Goal: Task Accomplishment & Management: Complete application form

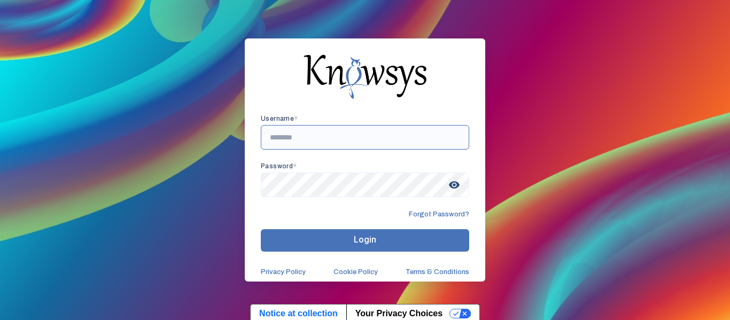
click at [392, 144] on input "text" at bounding box center [365, 137] width 208 height 25
type input "**********"
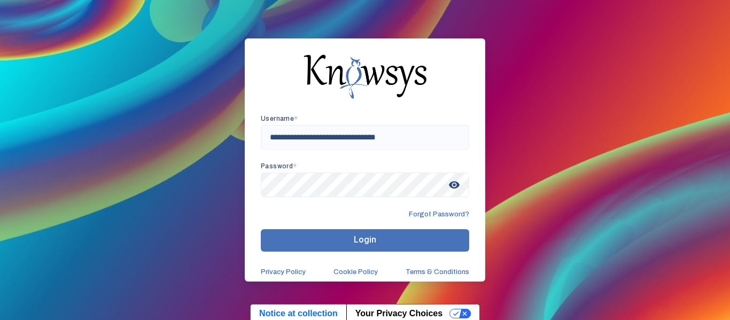
click at [452, 187] on span "visibility" at bounding box center [453, 184] width 19 height 19
click at [387, 246] on button "Login" at bounding box center [365, 240] width 208 height 22
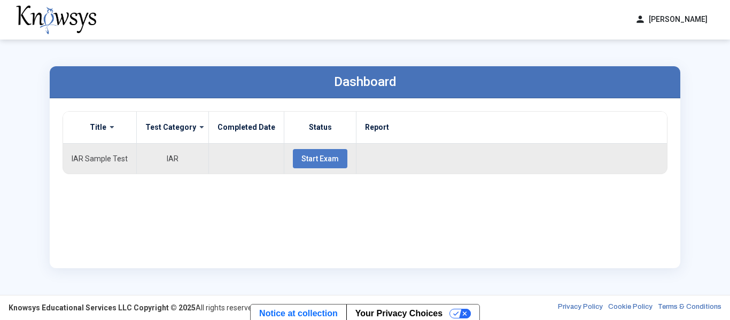
click at [338, 154] on td "Start Exam" at bounding box center [320, 158] width 72 height 30
click at [329, 157] on button "Start Exam" at bounding box center [320, 158] width 54 height 19
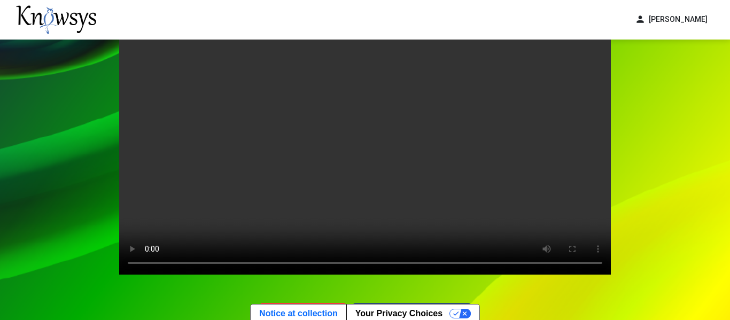
scroll to position [18, 0]
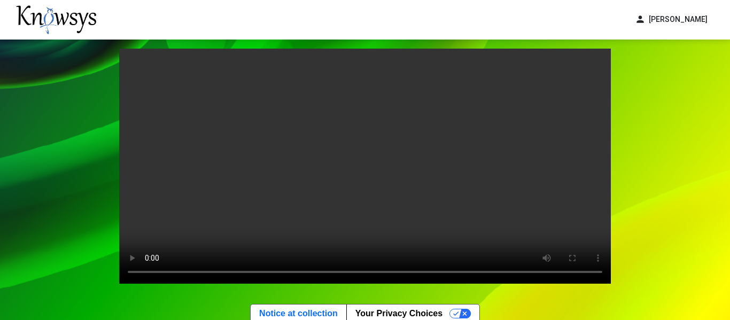
click at [412, 162] on video "Your browser does not support the video tag." at bounding box center [364, 166] width 491 height 235
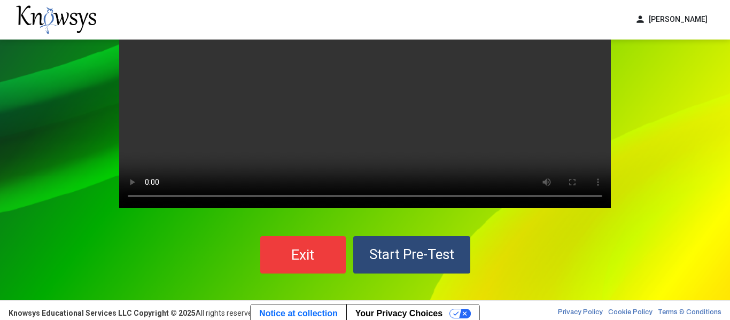
scroll to position [95, 0]
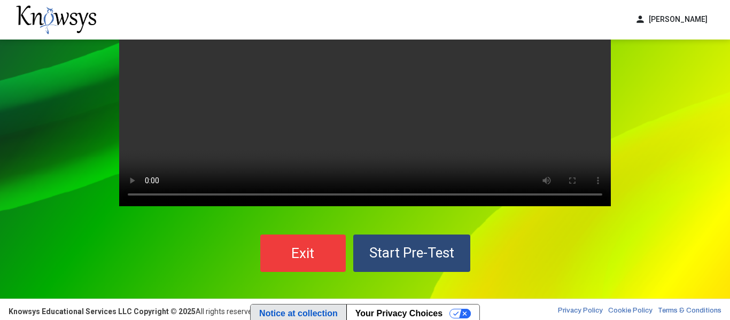
click at [288, 307] on link "Notice at collection" at bounding box center [299, 313] width 96 height 18
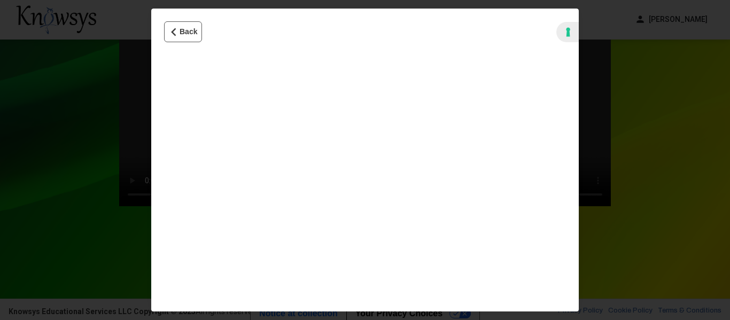
click at [180, 36] on button "Back" at bounding box center [183, 31] width 38 height 21
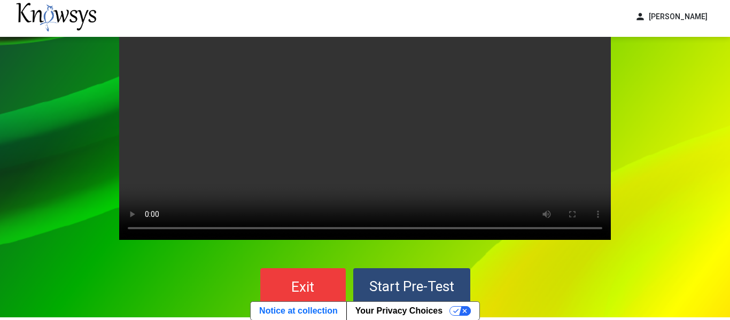
scroll to position [59, 0]
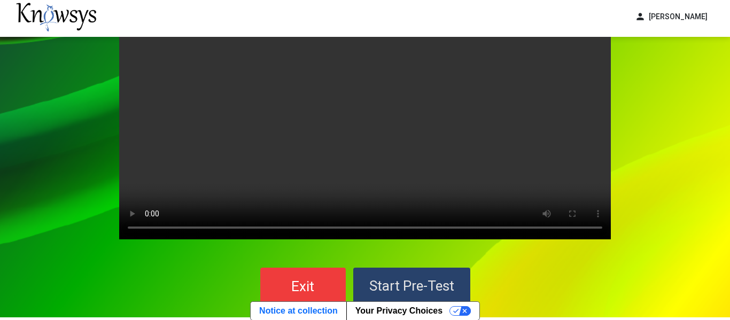
click at [427, 280] on span "Start Pre-Test" at bounding box center [411, 286] width 85 height 16
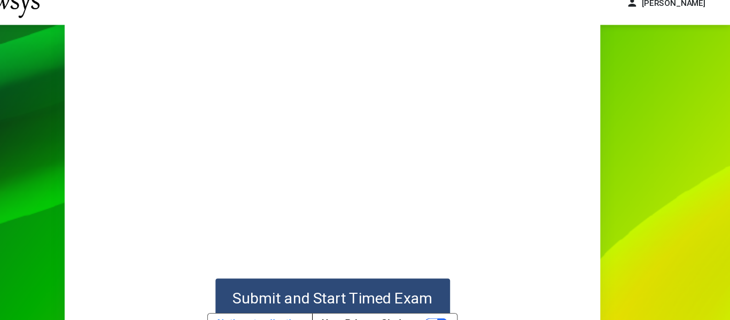
scroll to position [193, 0]
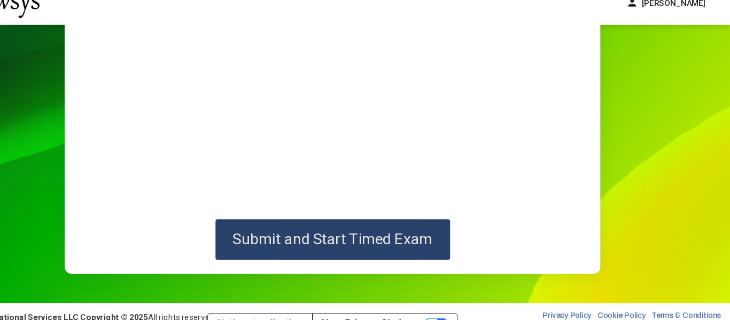
drag, startPoint x: 333, startPoint y: 233, endPoint x: 268, endPoint y: 207, distance: 70.2
click at [268, 207] on div "Submit and Start Timed Exam" at bounding box center [364, 84] width 491 height 363
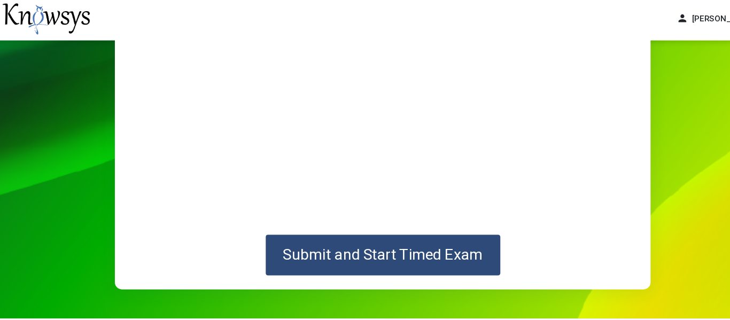
click at [309, 261] on div "Submit and Start Timed Exam" at bounding box center [364, 84] width 491 height 363
click at [308, 248] on button "Submit and Start Timed Exam" at bounding box center [364, 233] width 215 height 37
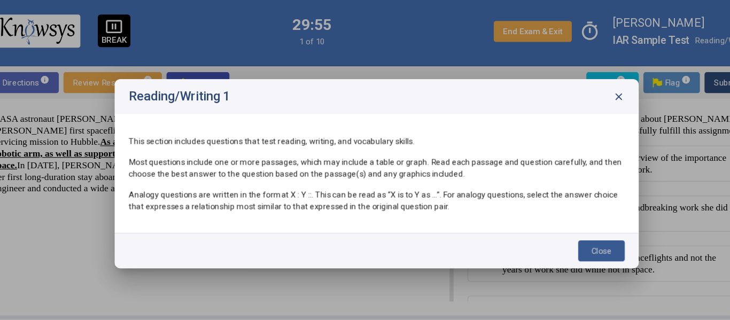
click at [571, 227] on button "Close" at bounding box center [571, 230] width 43 height 19
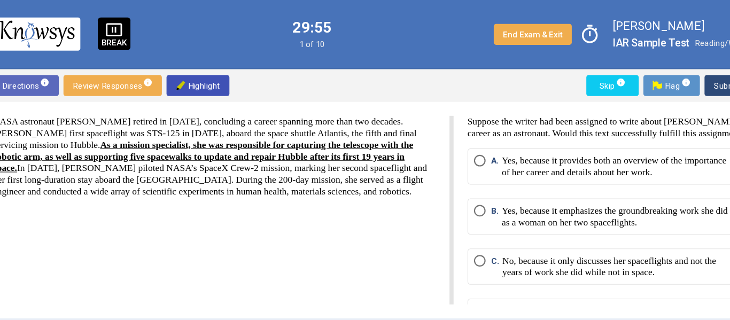
scroll to position [3, 0]
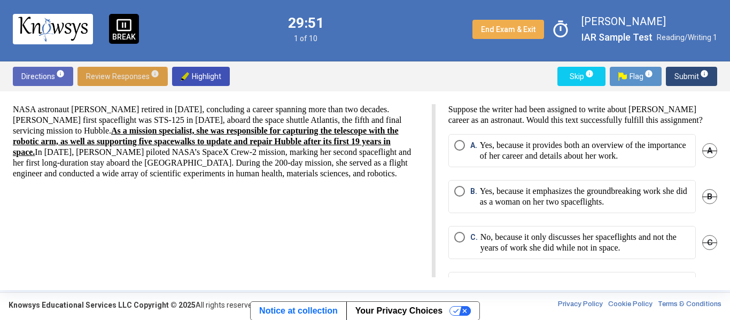
click at [105, 82] on span "Review Responses info" at bounding box center [122, 76] width 73 height 19
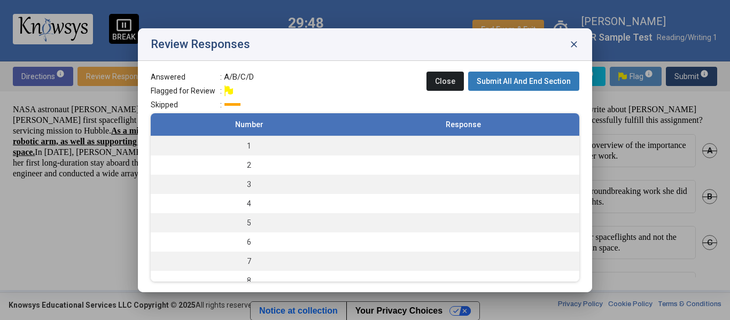
click at [568, 49] on span "close" at bounding box center [573, 44] width 11 height 11
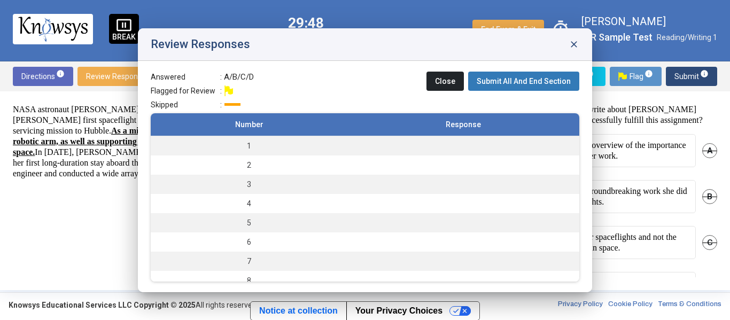
scroll to position [3, 0]
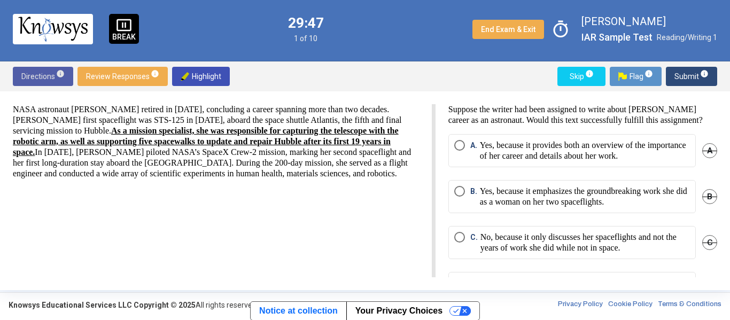
click at [38, 77] on span "Directions info" at bounding box center [42, 76] width 43 height 19
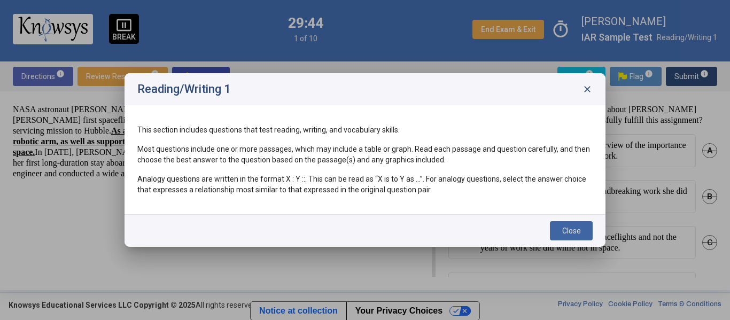
click at [592, 86] on div "Reading/Writing 1 close" at bounding box center [364, 89] width 481 height 32
click at [588, 87] on span "close" at bounding box center [587, 89] width 11 height 11
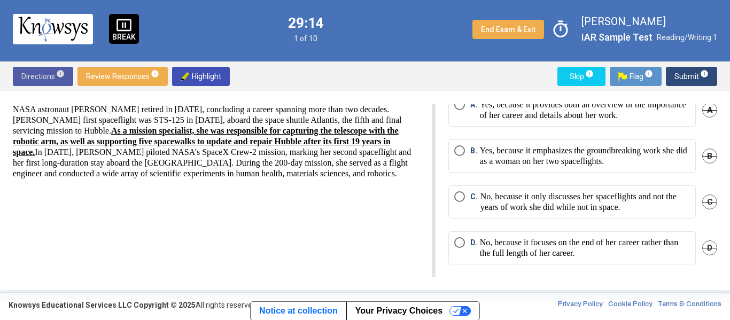
scroll to position [50, 0]
click at [517, 111] on p "Yes, because it provides both an overview of the importance of her career and d…" at bounding box center [585, 109] width 210 height 21
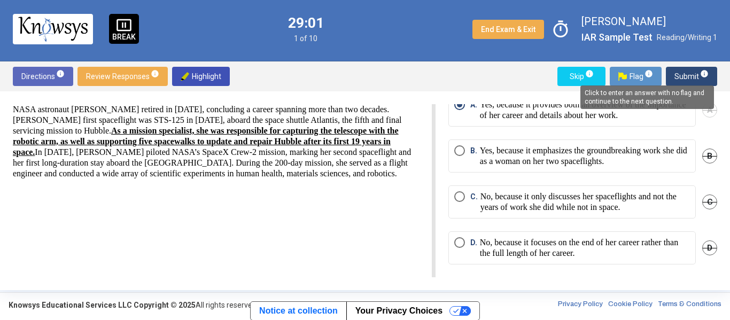
click at [704, 73] on span "info" at bounding box center [704, 73] width 9 height 9
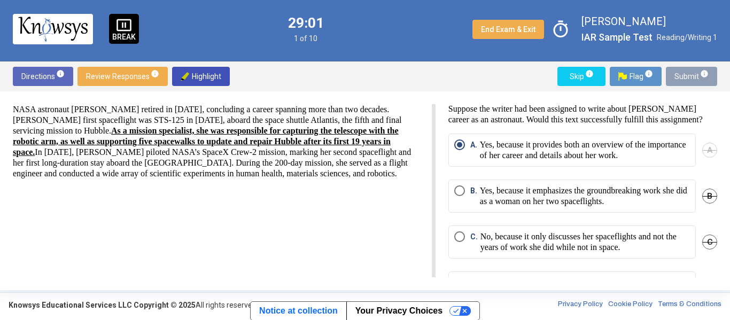
scroll to position [0, 0]
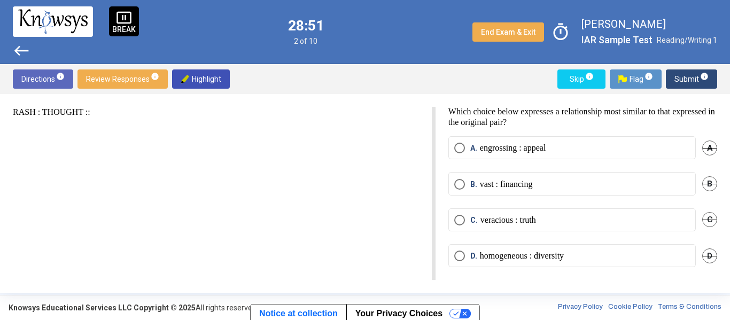
drag, startPoint x: 504, startPoint y: 255, endPoint x: 369, endPoint y: 246, distance: 135.5
click at [369, 246] on div "RASH : THOUGHT :: Which choice below expresses a relationship most similar to t…" at bounding box center [365, 193] width 704 height 173
drag, startPoint x: 536, startPoint y: 151, endPoint x: 496, endPoint y: 236, distance: 93.4
click at [496, 236] on mat-radio-group "A. engrossing : appeal A B. vast : financing B C. veracious : truth C D. homoge…" at bounding box center [582, 208] width 269 height 144
drag, startPoint x: 481, startPoint y: 153, endPoint x: 506, endPoint y: 280, distance: 129.2
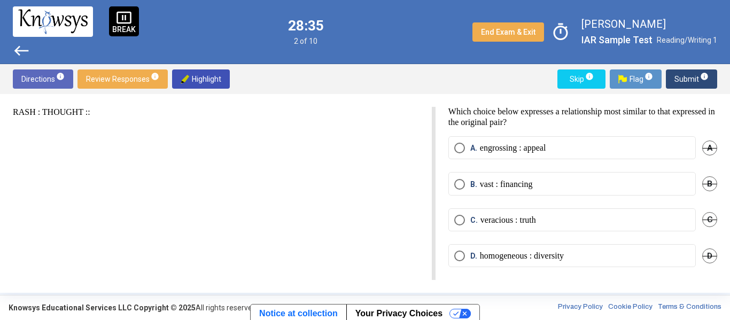
click at [506, 280] on div "RASH : THOUGHT :: Which choice below expresses a relationship most similar to t…" at bounding box center [365, 193] width 730 height 199
click at [503, 263] on mat-radio-button "D. homogeneous : diversity" at bounding box center [571, 255] width 247 height 23
click at [504, 252] on p "homogeneous : diversity" at bounding box center [522, 256] width 84 height 11
click at [698, 77] on span "Submit info" at bounding box center [691, 78] width 34 height 19
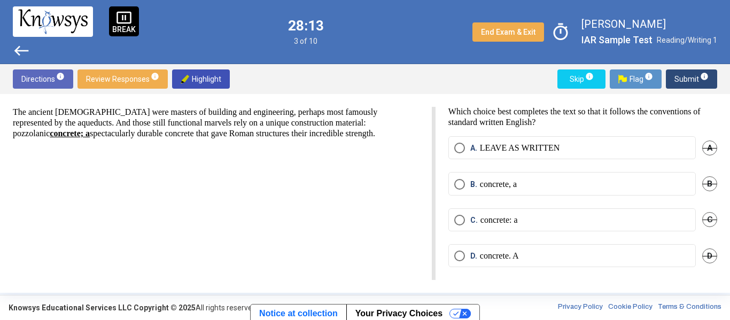
click at [492, 174] on mat-radio-button "B. concrete, a" at bounding box center [571, 183] width 247 height 23
click at [493, 188] on p "concrete, a" at bounding box center [498, 184] width 37 height 11
click at [688, 70] on span "Submit info" at bounding box center [691, 78] width 34 height 19
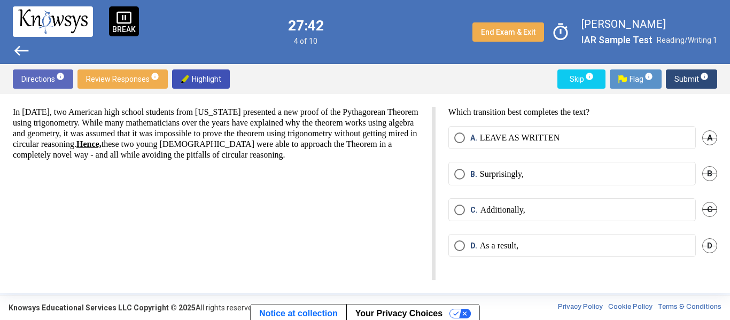
drag, startPoint x: 75, startPoint y: 111, endPoint x: 427, endPoint y: 239, distance: 374.7
click at [427, 239] on div "In [DATE], two American high school students from [US_STATE] presented a new pr…" at bounding box center [224, 193] width 423 height 173
click at [501, 177] on p "Surprisingly," at bounding box center [502, 174] width 44 height 11
click at [682, 79] on span "Submit info" at bounding box center [691, 78] width 34 height 19
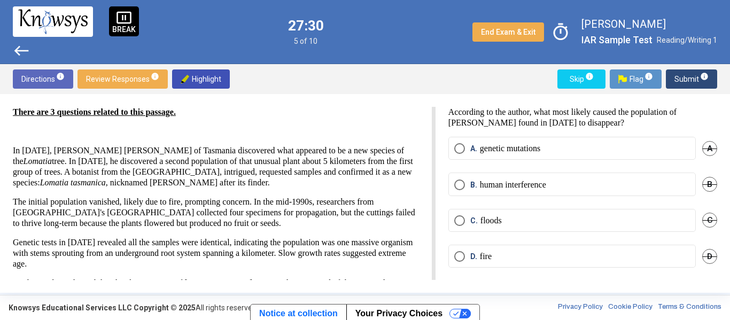
scroll to position [1, 0]
click at [480, 255] on p "fire" at bounding box center [486, 256] width 12 height 11
click at [681, 85] on span "Submit info" at bounding box center [691, 78] width 34 height 19
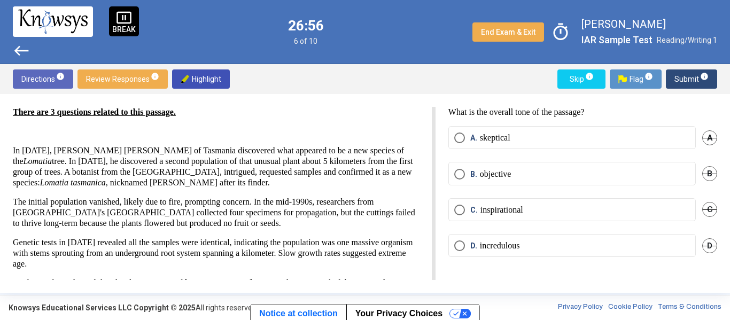
scroll to position [0, 0]
click at [587, 142] on label "A. skeptical" at bounding box center [572, 137] width 236 height 11
click at [528, 181] on mat-radio-button "B. objective" at bounding box center [571, 173] width 247 height 23
click at [501, 171] on p "objective" at bounding box center [496, 174] width 32 height 11
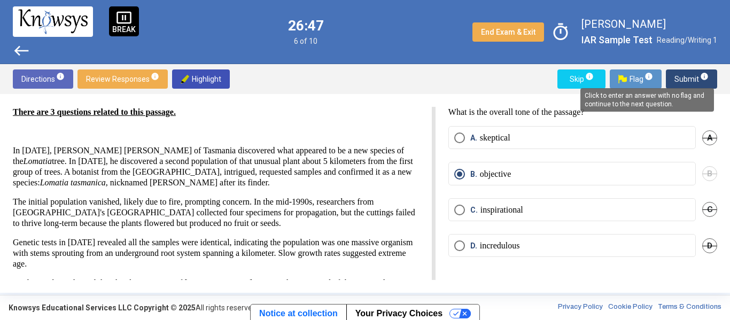
click at [701, 77] on span "info" at bounding box center [704, 76] width 9 height 9
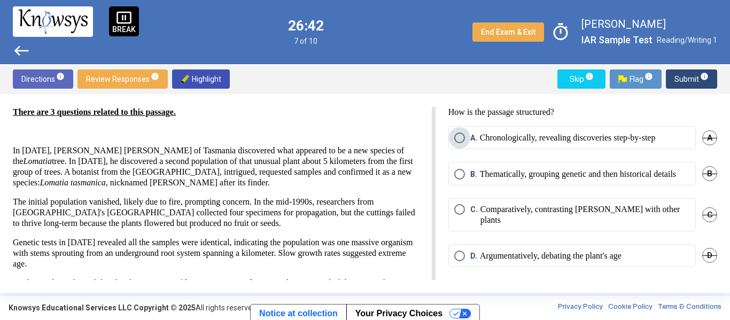
click at [619, 137] on p "Chronologically, revealing discoveries step-by-step" at bounding box center [568, 137] width 176 height 11
click at [627, 140] on p "Chronologically, revealing discoveries step-by-step" at bounding box center [568, 137] width 176 height 11
click at [680, 86] on span "Submit info" at bounding box center [691, 78] width 34 height 19
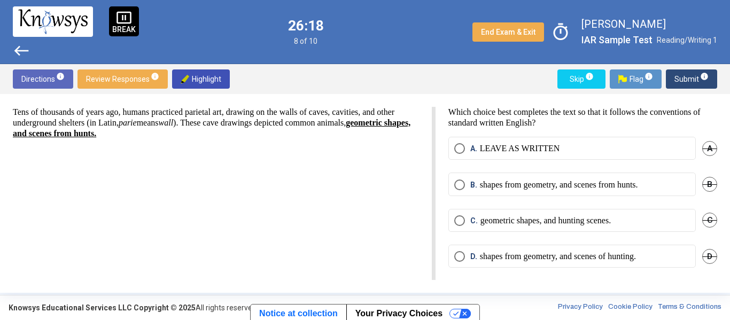
click at [592, 224] on mat-radio-button "C. geometric shapes, and hunting scenes." at bounding box center [571, 220] width 247 height 23
click at [592, 224] on p "geometric shapes, and hunting scenes." at bounding box center [545, 220] width 130 height 11
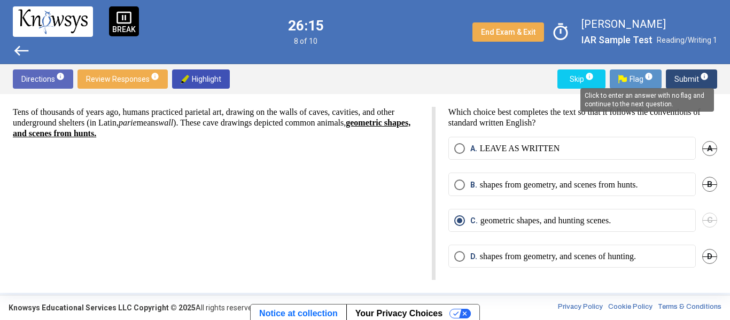
click at [700, 83] on mat-tooltip-component "Click to enter an answer with no flag and continue to the next question." at bounding box center [647, 100] width 149 height 38
click at [683, 81] on mat-tooltip-component "Click to enter an answer with no flag and continue to the next question." at bounding box center [647, 100] width 149 height 38
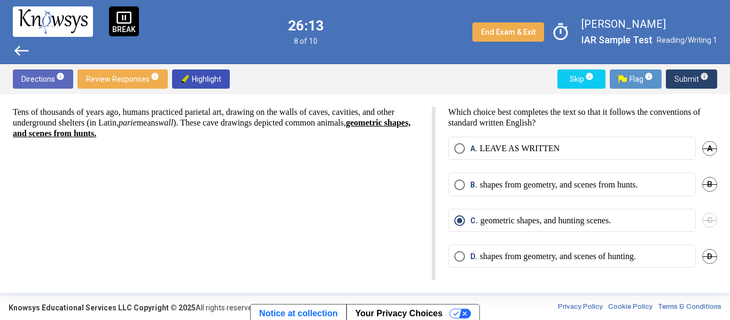
click at [690, 80] on span "Submit info" at bounding box center [691, 78] width 34 height 19
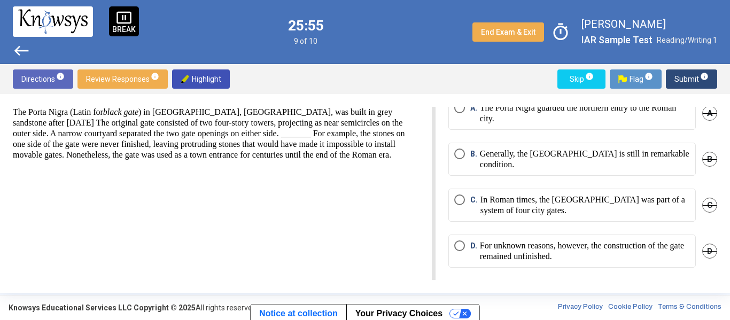
scroll to position [41, 0]
drag, startPoint x: 326, startPoint y: 44, endPoint x: 286, endPoint y: 45, distance: 39.6
click at [286, 45] on div "pause_presentation BREAK west 25:50 9 of 10 End Exam & Exit timer [PERSON_NAME]…" at bounding box center [365, 32] width 730 height 64
click at [486, 259] on p "For unknown reasons, however, the construction of the gate remained unfinished." at bounding box center [585, 250] width 210 height 21
click at [686, 72] on span "Submit info" at bounding box center [691, 78] width 34 height 19
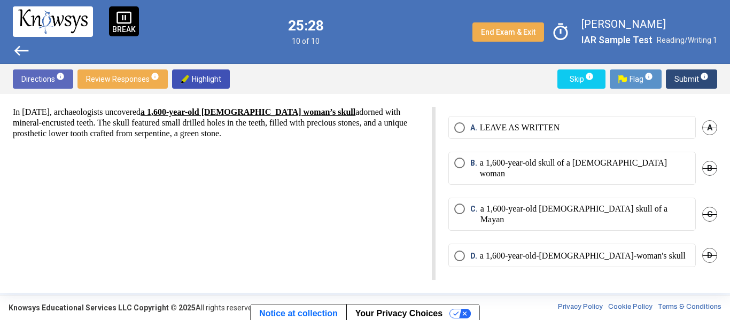
scroll to position [1, 0]
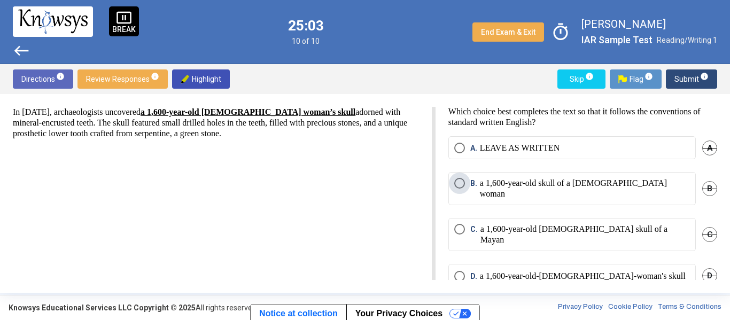
click at [490, 188] on p "a 1,600-year-old skull of a [DEMOGRAPHIC_DATA] woman" at bounding box center [585, 188] width 210 height 21
click at [692, 77] on span "Submit info" at bounding box center [691, 78] width 34 height 19
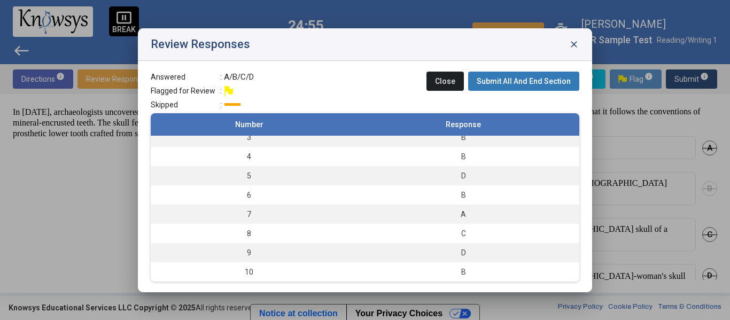
scroll to position [0, 0]
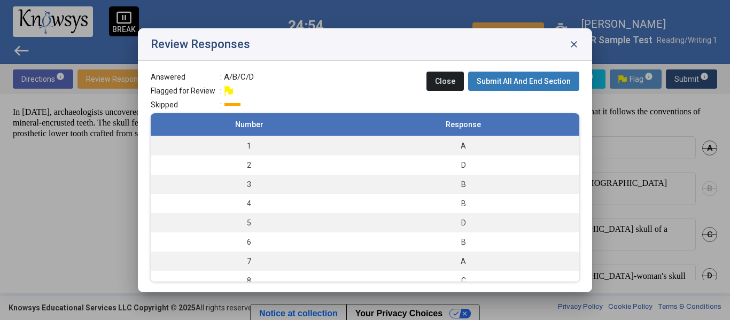
click at [522, 82] on span "Submit All And End Section" at bounding box center [524, 81] width 94 height 9
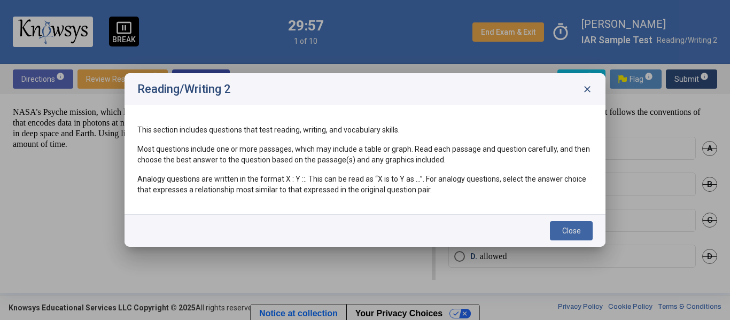
click at [566, 227] on span "Close" at bounding box center [571, 231] width 19 height 9
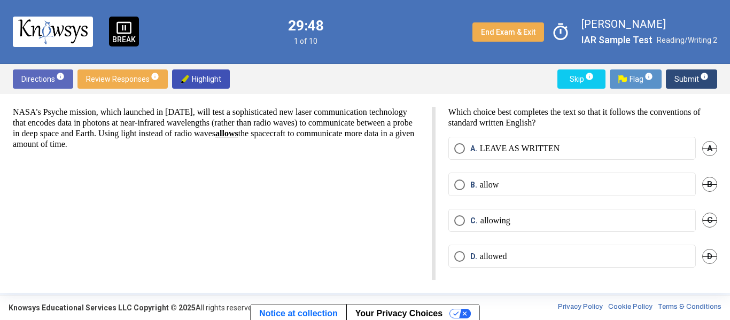
click at [475, 149] on span "A." at bounding box center [475, 148] width 10 height 11
click at [676, 80] on span "Submit info" at bounding box center [691, 78] width 34 height 19
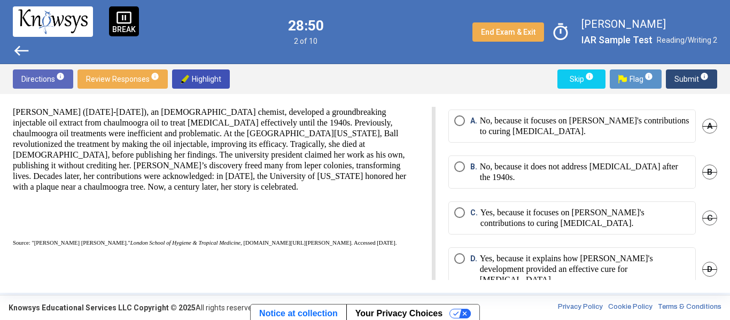
scroll to position [36, 0]
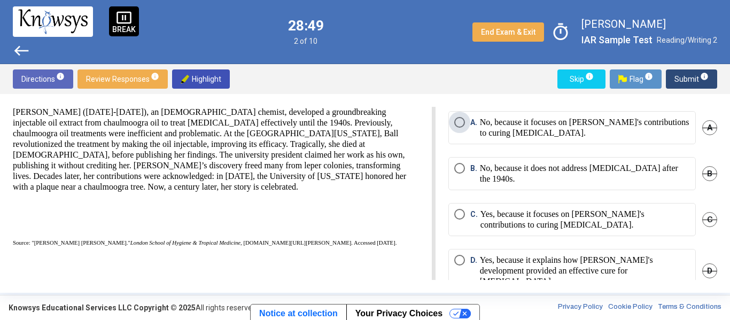
click at [490, 136] on p "No, because it focuses on [PERSON_NAME]'s contributions to curing [MEDICAL_DATA…" at bounding box center [585, 127] width 210 height 21
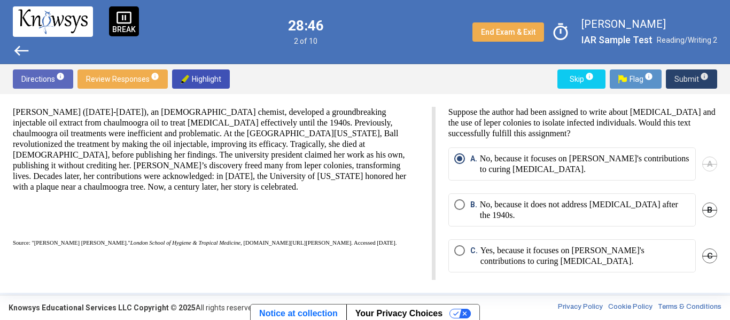
click at [676, 71] on span "Submit info" at bounding box center [691, 78] width 34 height 19
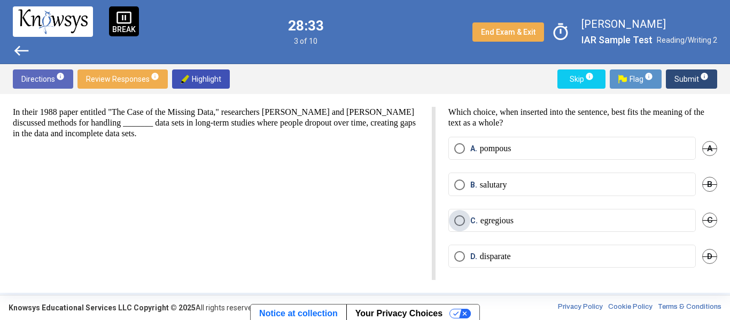
click at [511, 225] on p "egregious" at bounding box center [496, 220] width 33 height 11
click at [686, 79] on span "Submit info" at bounding box center [691, 78] width 34 height 19
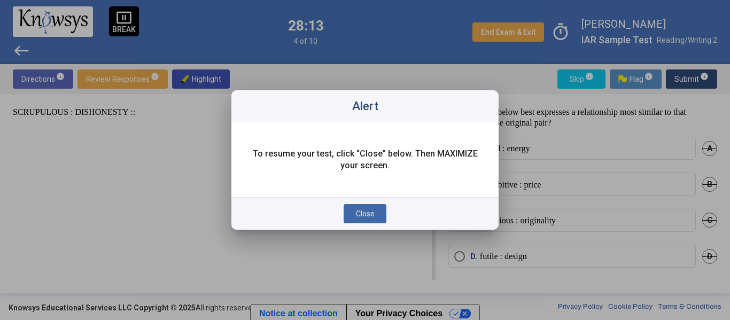
click at [360, 215] on span "Close" at bounding box center [365, 213] width 19 height 9
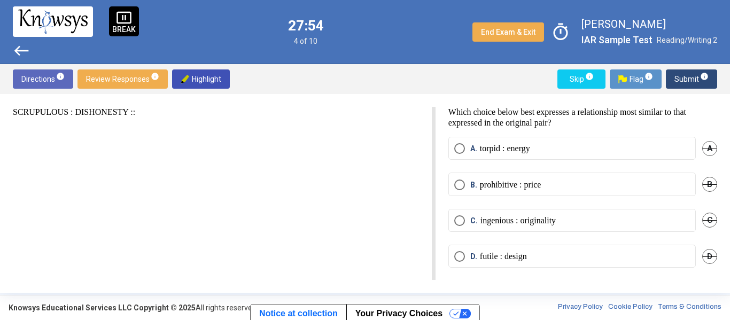
click at [519, 157] on mat-radio-button "A. torpid : energy" at bounding box center [571, 148] width 247 height 23
click at [519, 147] on p "torpid : energy" at bounding box center [505, 148] width 50 height 11
drag, startPoint x: 515, startPoint y: 184, endPoint x: 538, endPoint y: 148, distance: 43.3
click at [538, 148] on mat-radio-group "A. torpid : energy A B. prohibitive : price B C. ingenious : originality C D. f…" at bounding box center [582, 209] width 269 height 144
click at [673, 92] on div "Directions info Review Responses info Highlight Skip info Flag info Submit info" at bounding box center [365, 79] width 730 height 30
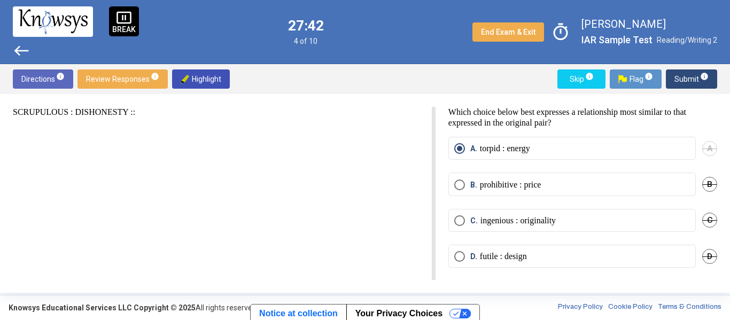
click at [682, 81] on span "Submit info" at bounding box center [691, 78] width 34 height 19
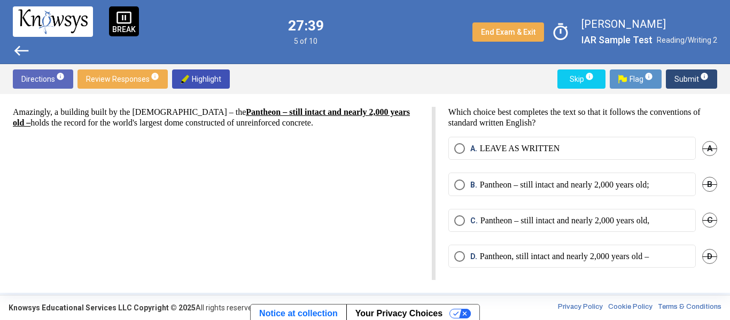
scroll to position [1, 0]
click at [537, 158] on mat-radio-button "A. LEAVE AS WRITTEN" at bounding box center [571, 147] width 247 height 23
click at [540, 152] on p "LEAVE AS WRITTEN" at bounding box center [520, 148] width 80 height 11
click at [708, 84] on span "Submit info" at bounding box center [691, 78] width 34 height 19
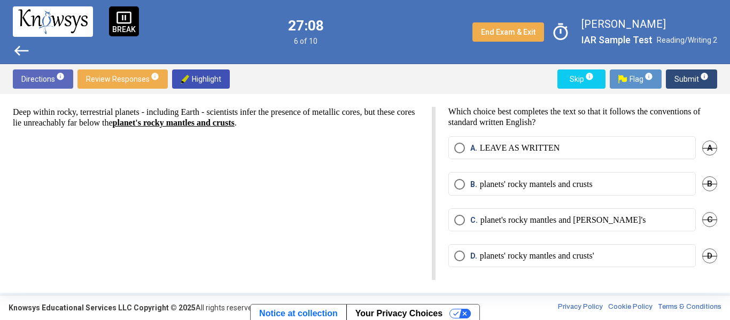
click at [583, 155] on mat-radio-button "A. LEAVE AS WRITTEN" at bounding box center [571, 147] width 247 height 23
click at [584, 154] on mat-radio-button "A. LEAVE AS WRITTEN" at bounding box center [571, 147] width 247 height 23
drag, startPoint x: 540, startPoint y: 152, endPoint x: 553, endPoint y: 171, distance: 23.4
click at [553, 171] on div "A. LEAVE AS WRITTEN A" at bounding box center [582, 154] width 269 height 36
click at [556, 156] on mat-radio-button "A. LEAVE AS WRITTEN" at bounding box center [571, 147] width 247 height 23
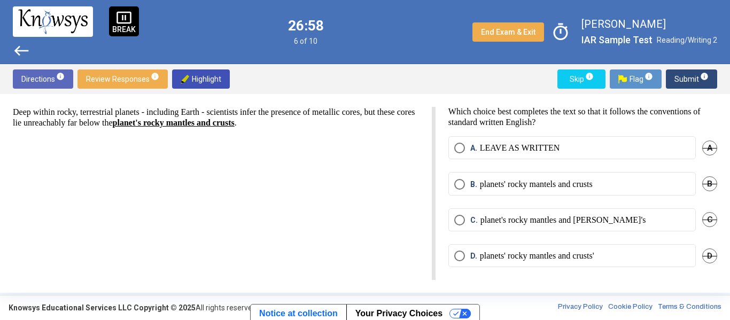
click at [560, 149] on label "A. LEAVE AS WRITTEN" at bounding box center [572, 148] width 236 height 11
click at [690, 81] on span "Submit info" at bounding box center [691, 78] width 34 height 19
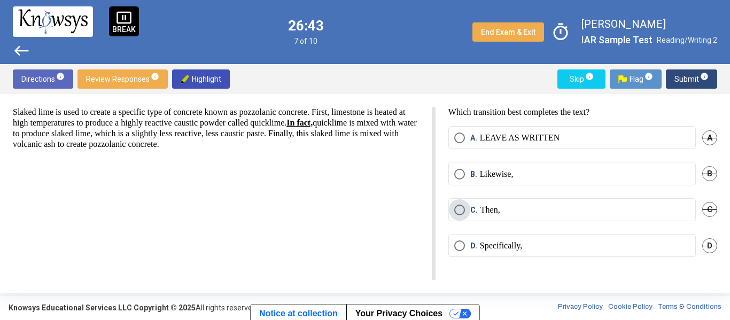
click at [545, 209] on label "C. Then," at bounding box center [572, 210] width 236 height 11
click at [680, 77] on span "Submit info" at bounding box center [691, 78] width 34 height 19
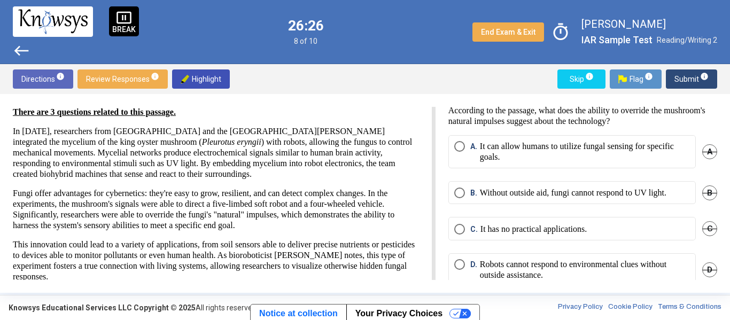
scroll to position [1, 0]
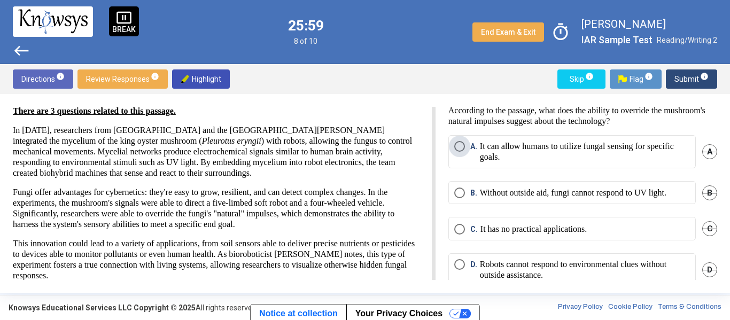
click at [522, 153] on p "It can allow humans to utilize fungal sensing for specific goals." at bounding box center [585, 151] width 210 height 21
click at [690, 79] on span "Submit info" at bounding box center [691, 78] width 34 height 19
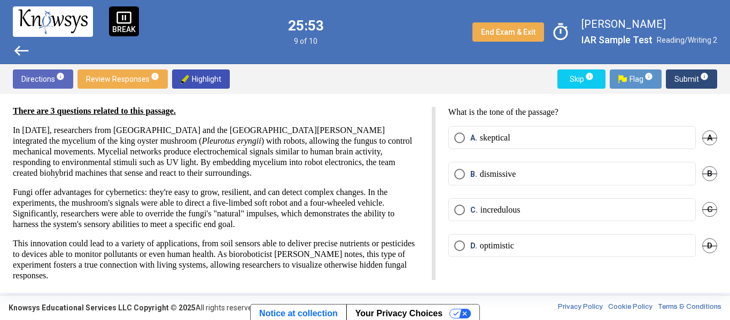
scroll to position [0, 0]
click at [555, 246] on label "D. optimistic" at bounding box center [572, 245] width 236 height 11
click at [697, 83] on span "Submit info" at bounding box center [691, 78] width 34 height 19
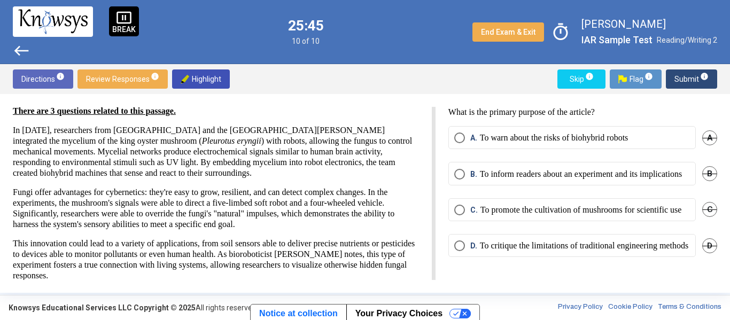
scroll to position [20, 0]
click at [627, 169] on p "To inform readers about an experiment and its implications" at bounding box center [581, 174] width 202 height 11
click at [686, 81] on span "Submit info" at bounding box center [691, 78] width 34 height 19
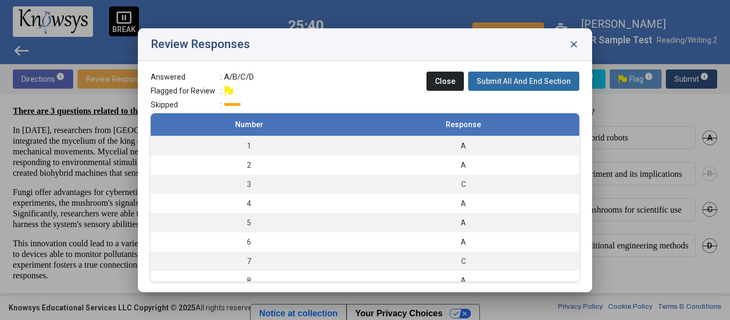
click at [535, 77] on span "Submit All And End Section" at bounding box center [524, 81] width 94 height 9
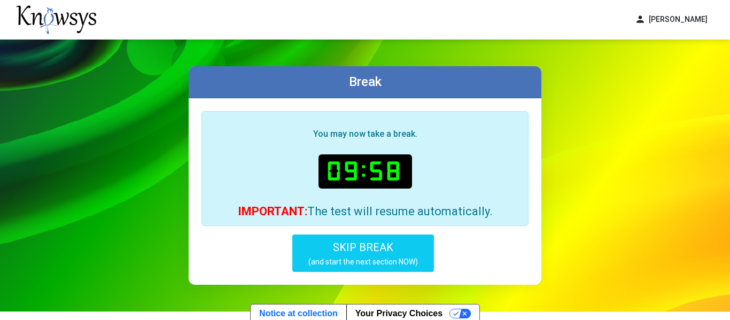
click at [405, 267] on button "SKIP BREAK (and start the next section NOW)" at bounding box center [363, 253] width 142 height 37
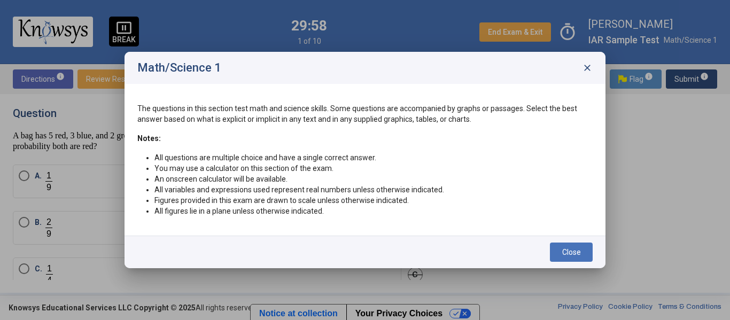
click at [563, 239] on div "Close" at bounding box center [364, 252] width 481 height 33
click at [556, 248] on button "Close" at bounding box center [571, 252] width 43 height 19
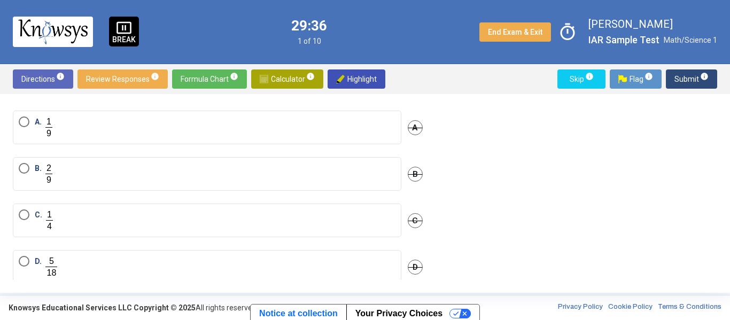
scroll to position [71, 0]
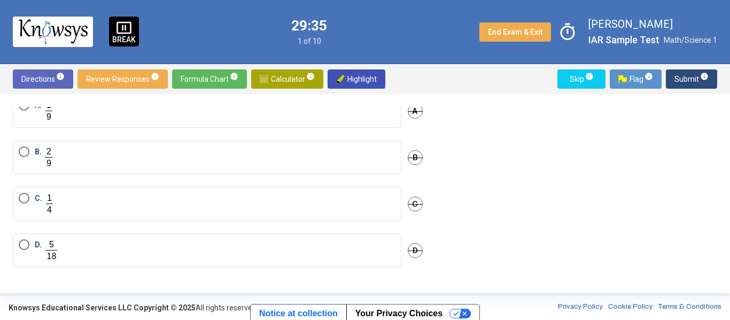
click at [269, 198] on label "C." at bounding box center [207, 204] width 377 height 22
click at [699, 90] on div "Directions info Review Responses info Formula Chart info Calculator info Highli…" at bounding box center [365, 79] width 730 height 30
click at [689, 64] on div "Directions info Review Responses info Formula Chart info Calculator info Highli…" at bounding box center [365, 79] width 730 height 30
click at [692, 72] on span "Submit info" at bounding box center [691, 78] width 34 height 19
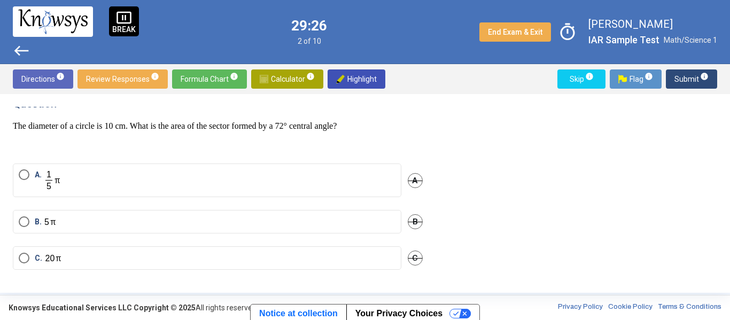
scroll to position [10, 0]
click at [230, 81] on mat-tooltip-component "Click to see the math formula chart." at bounding box center [234, 96] width 130 height 30
click at [218, 83] on mat-tooltip-component "Click to see the math formula chart." at bounding box center [234, 96] width 130 height 30
click at [219, 74] on span "Formula Chart info" at bounding box center [210, 78] width 58 height 19
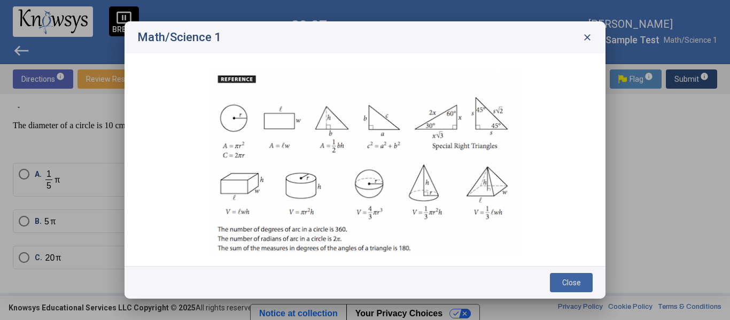
scroll to position [24, 0]
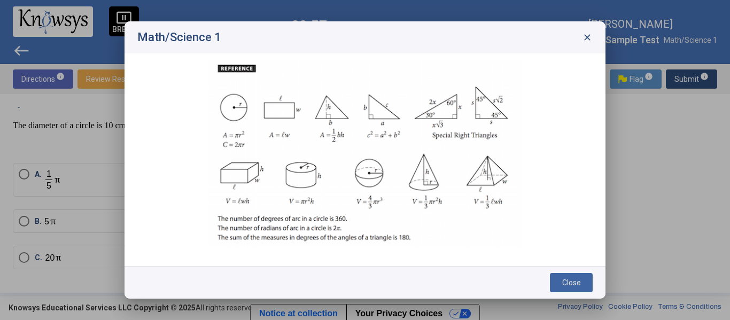
drag, startPoint x: 588, startPoint y: 277, endPoint x: 438, endPoint y: 218, distance: 160.7
click at [438, 218] on div "Math/Science 1 close Close" at bounding box center [364, 159] width 481 height 277
click at [562, 282] on span "Close" at bounding box center [571, 282] width 19 height 9
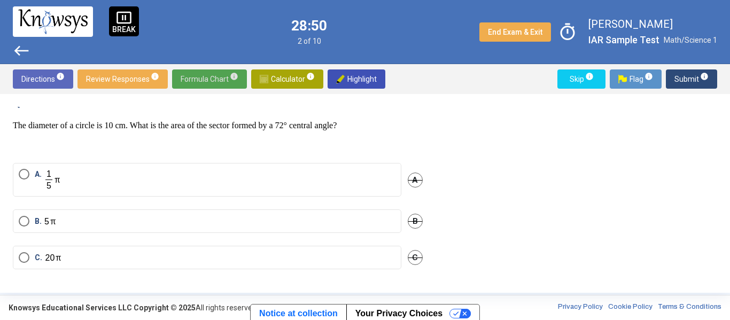
click at [291, 72] on span "Calculator info" at bounding box center [287, 78] width 55 height 19
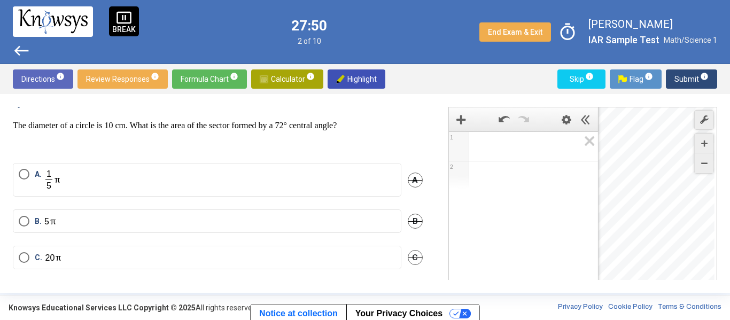
click at [480, 145] on span "Math Input:" at bounding box center [528, 146] width 102 height 13
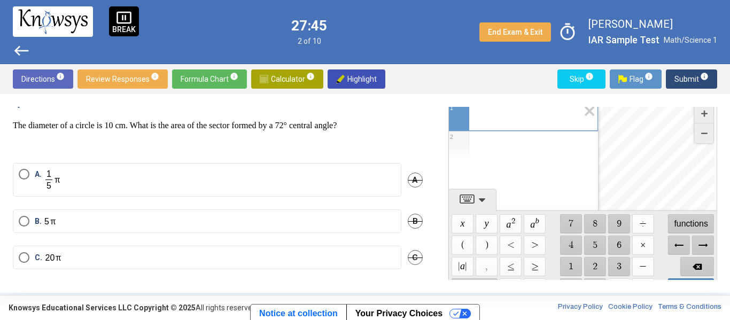
scroll to position [51, 0]
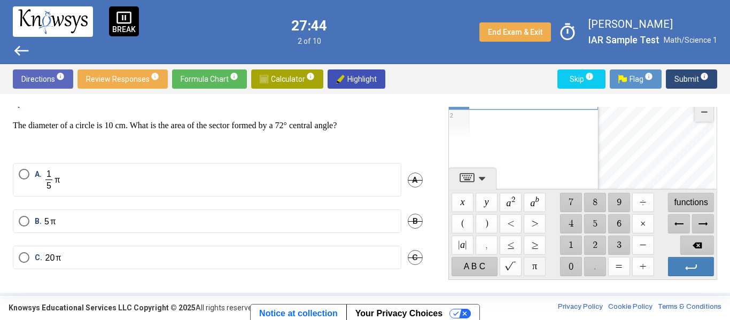
click at [529, 264] on span "$$ π" at bounding box center [535, 266] width 22 height 19
click at [589, 239] on span "$$ 2" at bounding box center [594, 245] width 22 height 19
click at [588, 224] on span "$$ 5" at bounding box center [594, 223] width 22 height 19
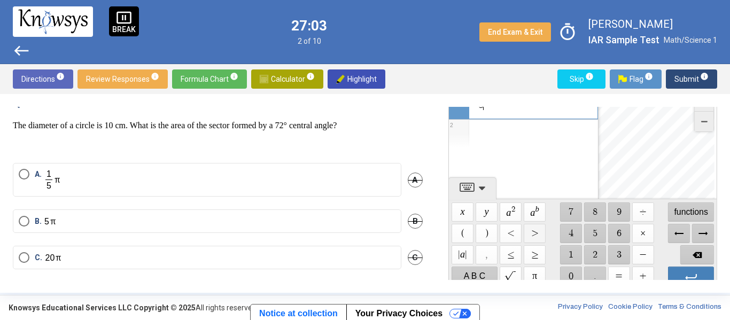
scroll to position [45, 0]
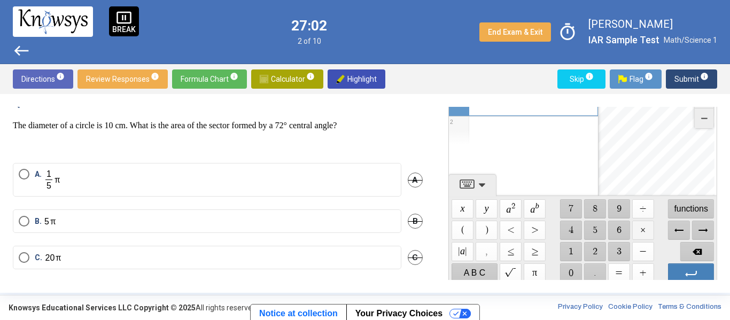
click at [643, 235] on span "$$ ×" at bounding box center [642, 230] width 22 height 19
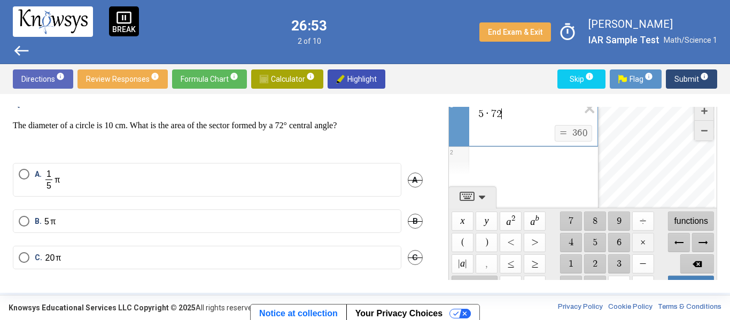
scroll to position [51, 0]
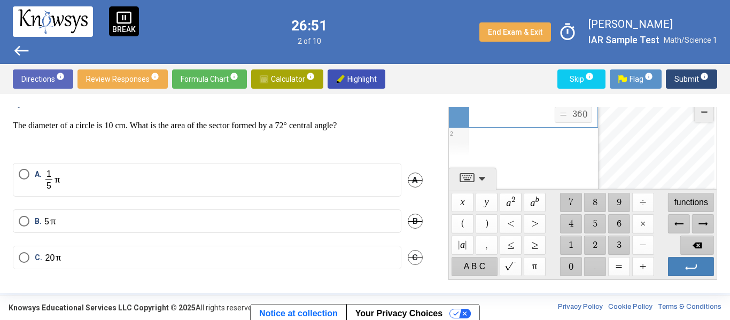
click at [566, 202] on span "$$ 7" at bounding box center [570, 202] width 22 height 19
click at [590, 202] on span "$$ 8" at bounding box center [594, 202] width 22 height 19
click at [688, 245] on span "Backspace" at bounding box center [697, 245] width 34 height 19
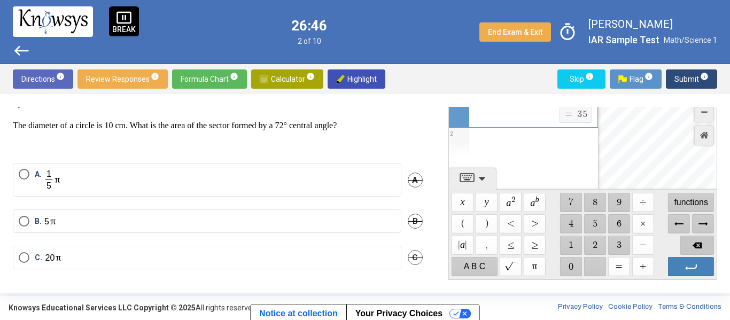
click at [688, 245] on span "Backspace" at bounding box center [697, 245] width 34 height 19
click at [567, 202] on span "$$ 7" at bounding box center [570, 202] width 22 height 19
click at [592, 204] on span "$$ 8" at bounding box center [594, 202] width 22 height 19
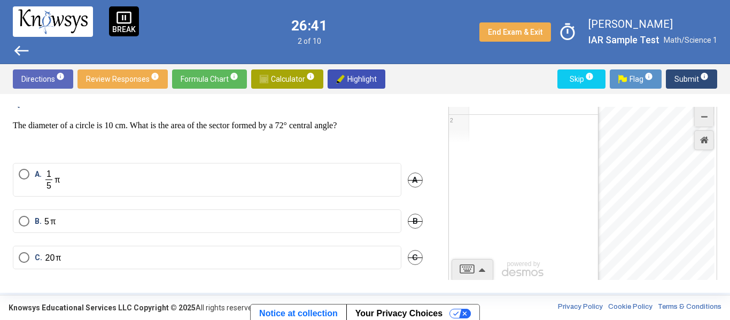
scroll to position [47, 0]
click at [476, 271] on div "7 8 1 2 powered by powered by $$ x $$ y $$ a 2 $$ a b $$ 7 $$ 8 $$ 9 $$ ÷ funct…" at bounding box center [582, 172] width 269 height 224
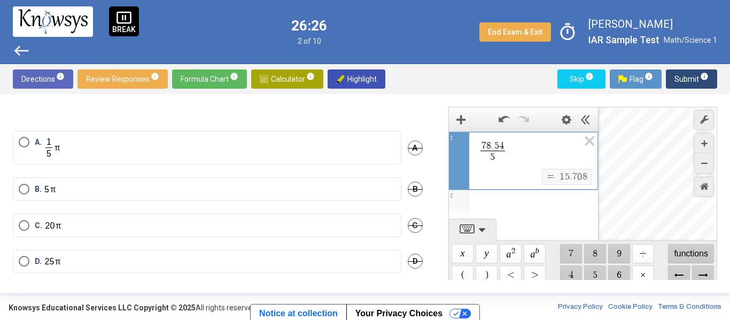
scroll to position [48, 0]
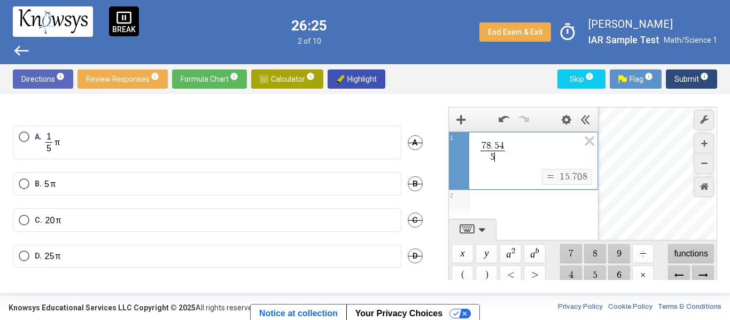
click at [529, 202] on div "Expression List" at bounding box center [523, 204] width 149 height 28
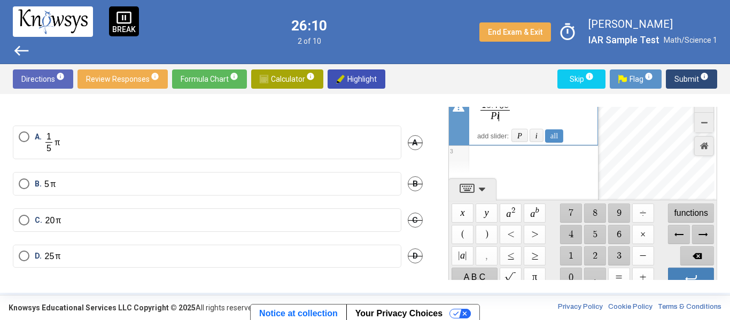
scroll to position [51, 0]
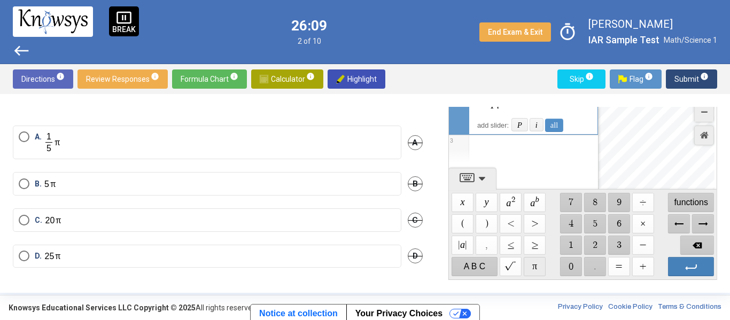
click at [538, 268] on span "$$ π" at bounding box center [535, 266] width 22 height 19
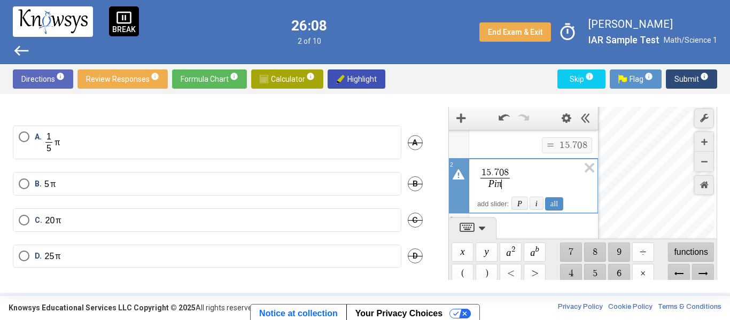
scroll to position [0, 0]
click at [495, 182] on var "i" at bounding box center [495, 185] width 3 height 11
click at [497, 185] on span "π" at bounding box center [499, 185] width 5 height 11
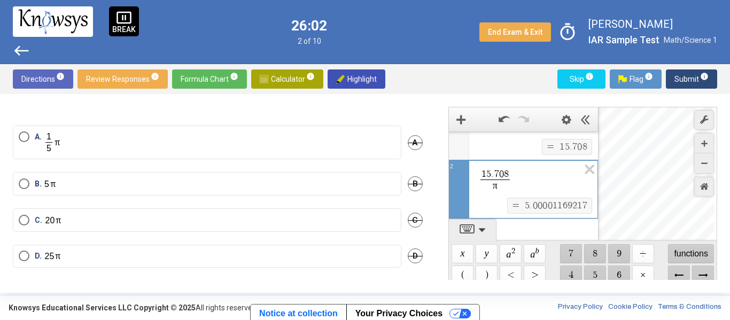
click at [491, 213] on div "$$ = $$ 5 . 0 0 0 0 1 1 6 9 2 1 7" at bounding box center [536, 207] width 118 height 18
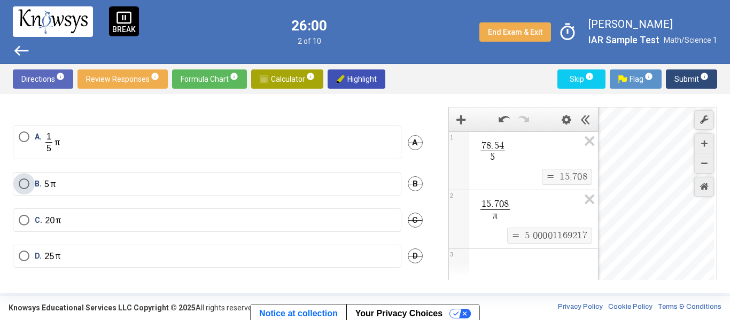
click at [186, 183] on label "B." at bounding box center [207, 183] width 377 height 11
click at [689, 75] on span "Submit info" at bounding box center [691, 78] width 34 height 19
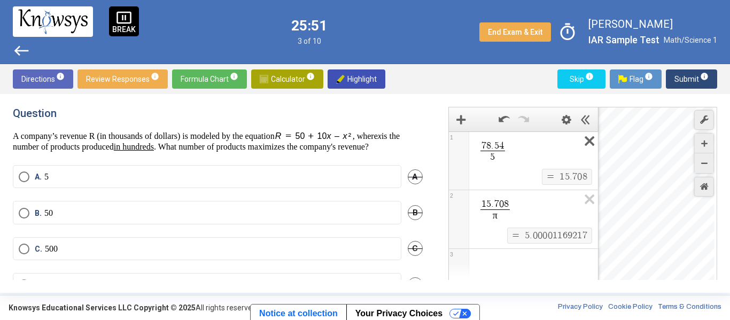
click at [585, 140] on icon "Expression List" at bounding box center [586, 144] width 24 height 25
click at [588, 145] on icon "Expression List" at bounding box center [586, 144] width 24 height 25
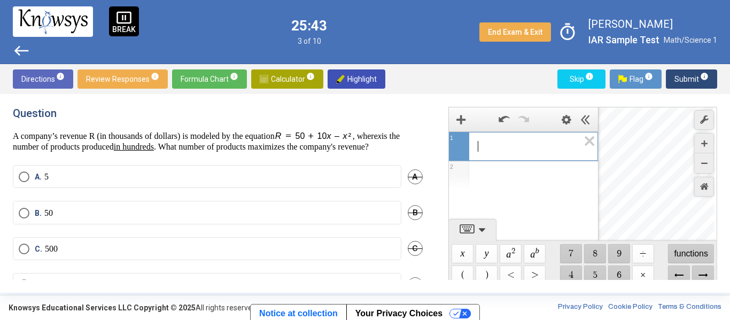
click at [520, 150] on span "​" at bounding box center [527, 146] width 101 height 13
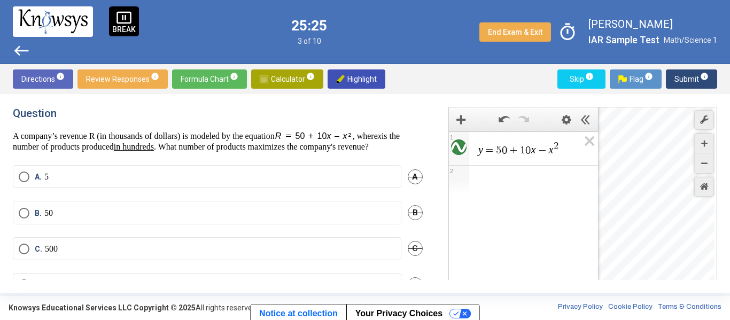
drag, startPoint x: 673, startPoint y: 171, endPoint x: 681, endPoint y: 270, distance: 99.2
click at [681, 270] on div "Desmos Graphing Calculator" at bounding box center [656, 219] width 116 height 224
drag, startPoint x: 671, startPoint y: 200, endPoint x: 677, endPoint y: 343, distance: 142.8
click at [677, 319] on html "pause_presentation BREAK west 25:23 3 of 10 End Exam & Exit timer [PERSON_NAME]…" at bounding box center [365, 160] width 730 height 320
drag, startPoint x: 660, startPoint y: 217, endPoint x: 661, endPoint y: 240, distance: 23.0
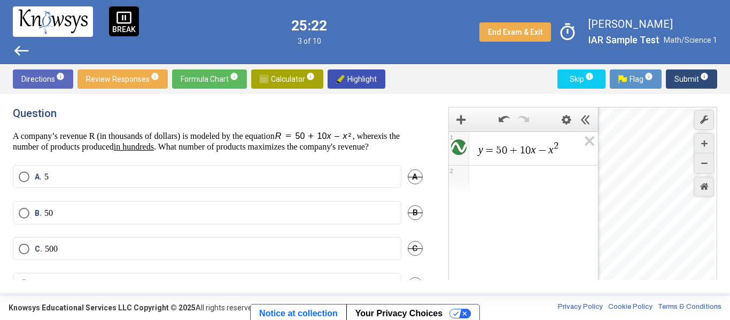
click at [661, 240] on div "Desmos Graphing Calculator" at bounding box center [656, 219] width 116 height 224
drag, startPoint x: 651, startPoint y: 166, endPoint x: 641, endPoint y: 242, distance: 76.5
click at [641, 242] on div "Desmos Graphing Calculator" at bounding box center [656, 219] width 116 height 224
click at [654, 217] on div "$$ 5 , 7 5 $$ 5 , 7 5" at bounding box center [656, 219] width 116 height 224
click at [234, 182] on label "A. 5" at bounding box center [207, 176] width 377 height 11
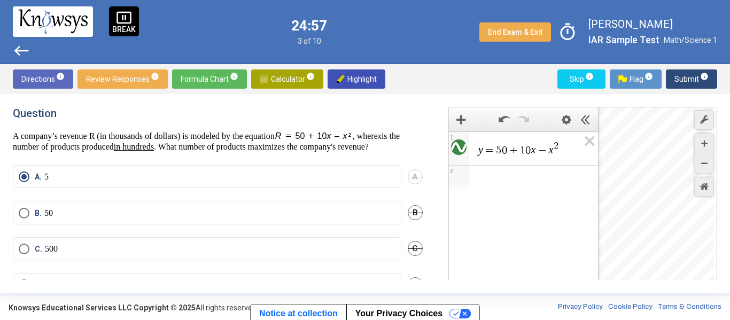
click at [495, 185] on div "Expression List" at bounding box center [523, 180] width 149 height 28
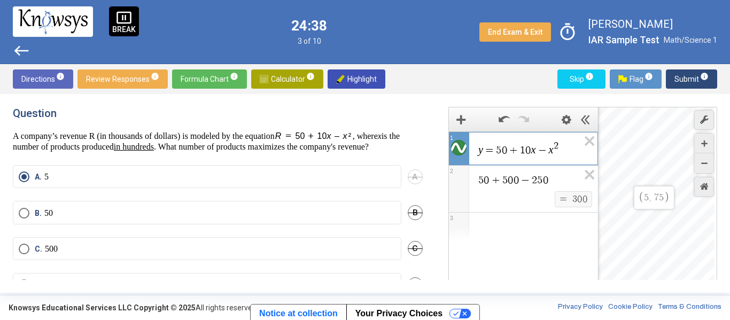
click at [653, 215] on div "$$ 5 , 7 5 $$ 4 . 8 , 7 4 . 9 6" at bounding box center [656, 219] width 116 height 224
click at [586, 147] on icon "Expression List" at bounding box center [586, 144] width 24 height 25
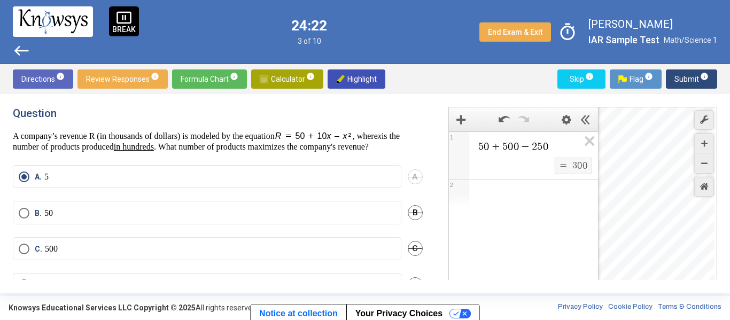
click at [549, 145] on span "5 0 + 5 0 0 − 2 5 0" at bounding box center [528, 146] width 102 height 13
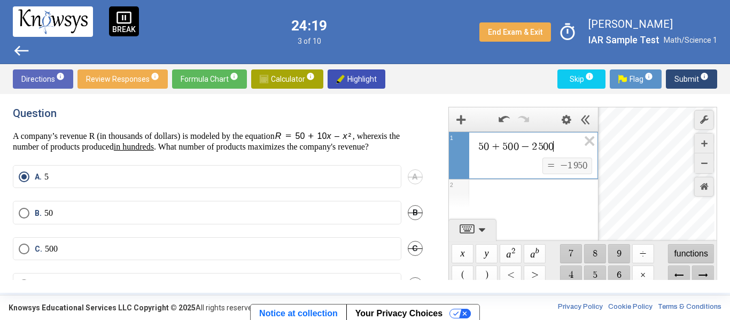
click at [518, 147] on span "0" at bounding box center [515, 146] width 5 height 11
click at [544, 189] on div "Expression List" at bounding box center [523, 193] width 149 height 28
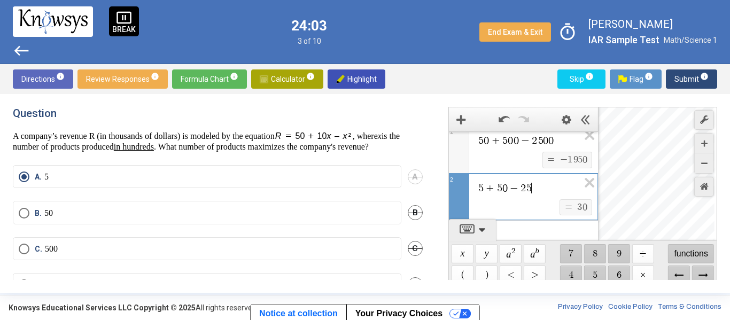
scroll to position [7, 0]
click at [487, 189] on span "+" at bounding box center [489, 186] width 13 height 11
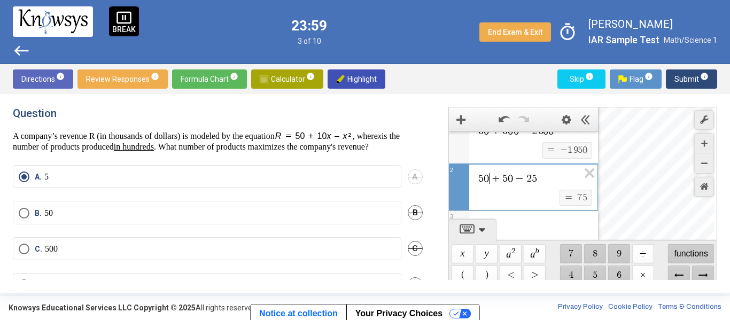
scroll to position [41, 0]
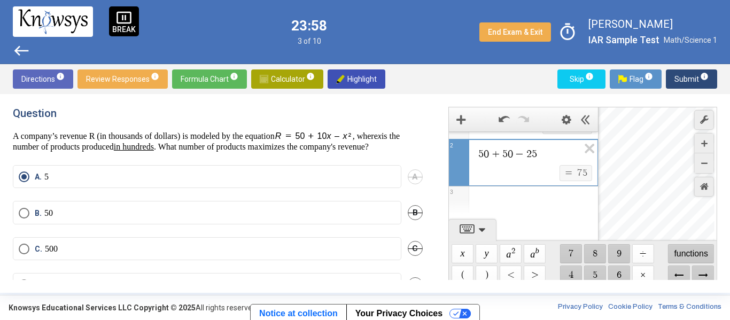
click at [504, 202] on div "Expression List" at bounding box center [523, 200] width 149 height 28
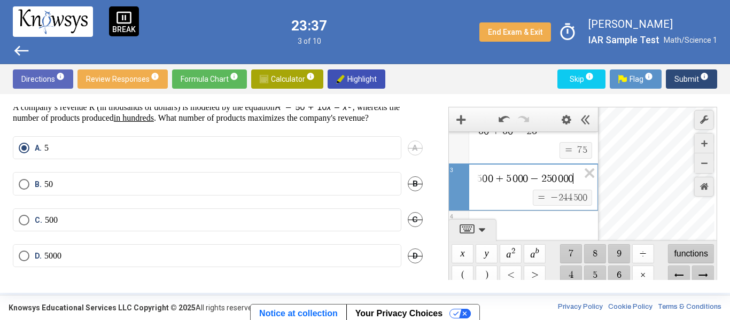
scroll to position [0, 0]
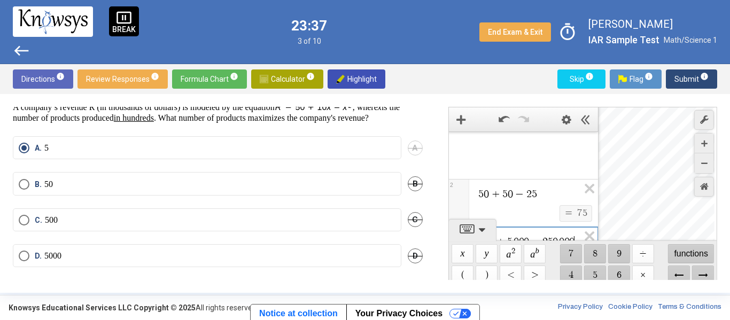
click at [186, 177] on mat-radio-button "B. 50" at bounding box center [207, 183] width 388 height 23
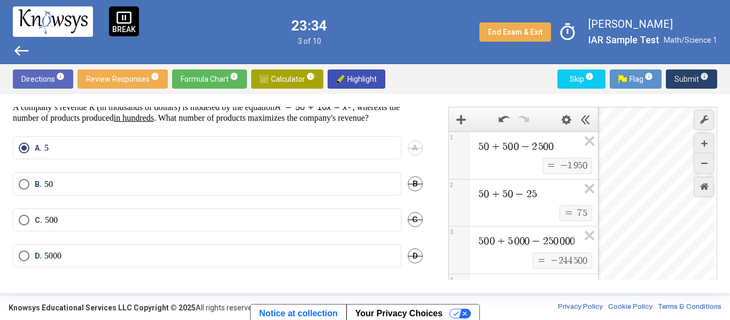
click at [690, 79] on span "Submit info" at bounding box center [691, 78] width 34 height 19
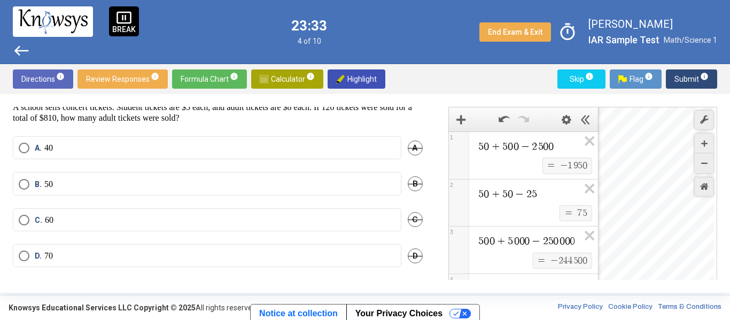
scroll to position [28, 0]
drag, startPoint x: 658, startPoint y: 106, endPoint x: 644, endPoint y: 124, distance: 22.9
click at [644, 124] on div "Question A school sells concert tickets. Student tickets are $5 each, and adult…" at bounding box center [365, 193] width 730 height 199
drag, startPoint x: 685, startPoint y: 75, endPoint x: 329, endPoint y: 120, distance: 359.1
click at [329, 120] on div "Directions info Review Responses info Formula Chart info Calculator info Highli…" at bounding box center [365, 178] width 730 height 229
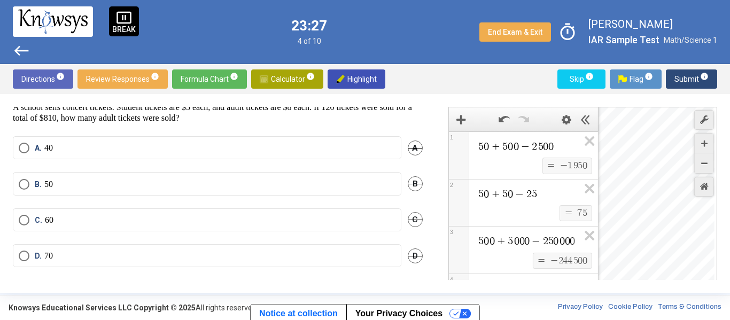
scroll to position [0, 0]
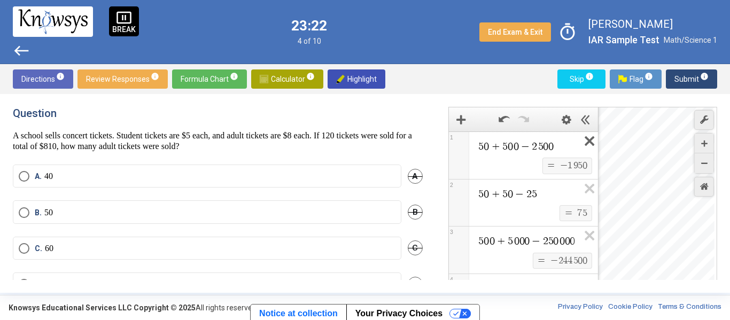
click at [583, 137] on icon "Expression List" at bounding box center [586, 144] width 24 height 25
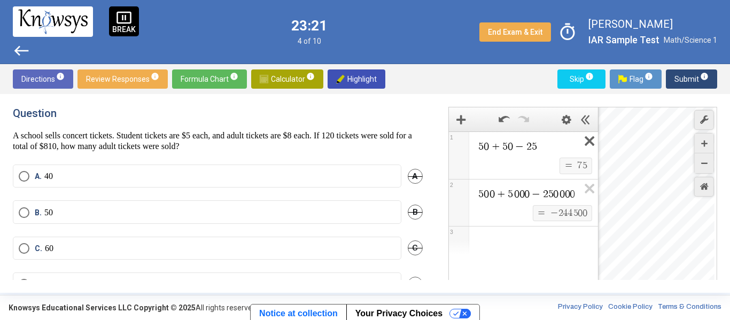
click at [587, 142] on icon "Expression List" at bounding box center [586, 144] width 24 height 25
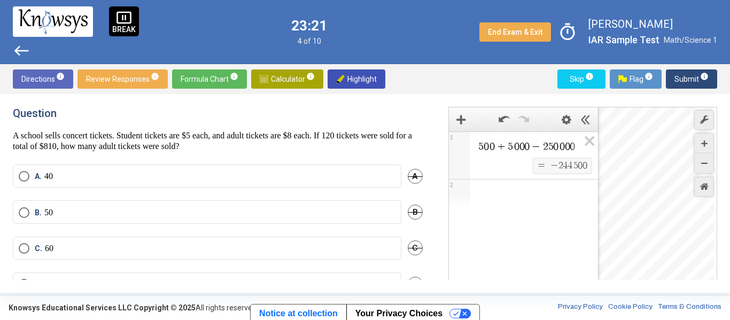
click at [587, 142] on icon "Expression List" at bounding box center [586, 144] width 24 height 25
click at [524, 151] on span "Math Input:" at bounding box center [528, 146] width 102 height 13
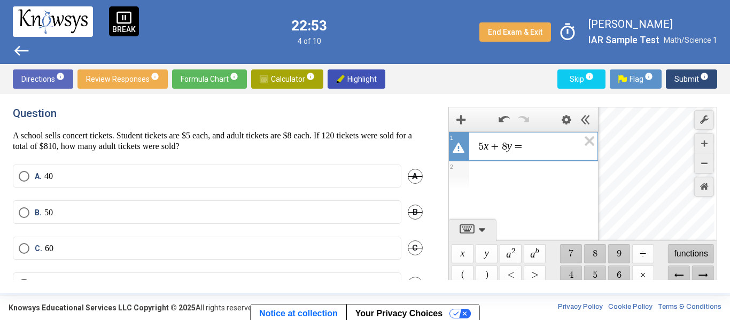
click at [511, 181] on div "Expression List" at bounding box center [523, 175] width 149 height 28
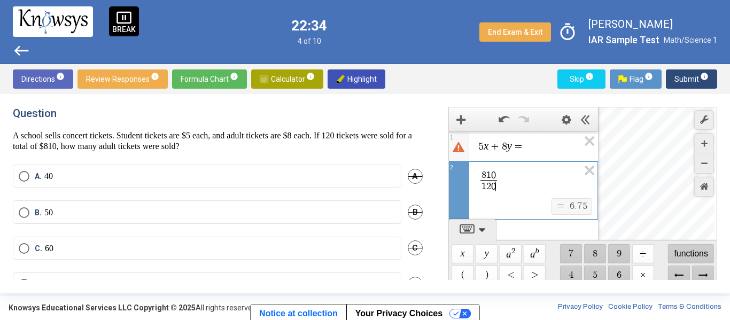
click at [512, 146] on span "=" at bounding box center [517, 146] width 13 height 11
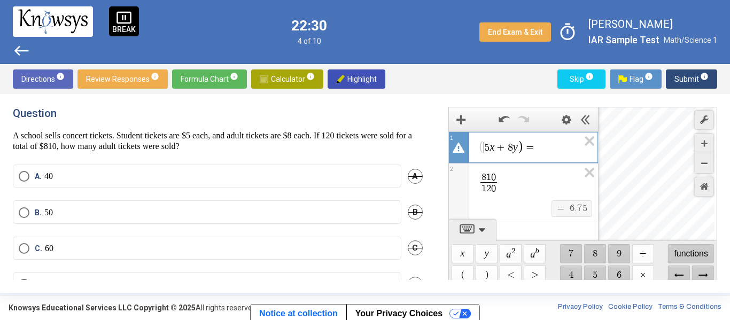
click at [485, 149] on span "5" at bounding box center [486, 147] width 5 height 11
click at [477, 151] on span "​ 5 x + 8 y =" at bounding box center [527, 147] width 101 height 15
click at [584, 177] on icon "Expression List" at bounding box center [586, 175] width 24 height 25
click at [561, 150] on span "1 2 0 ​ 5 x + 8 y =" at bounding box center [527, 147] width 101 height 15
click at [560, 172] on div "Expression List" at bounding box center [523, 177] width 149 height 28
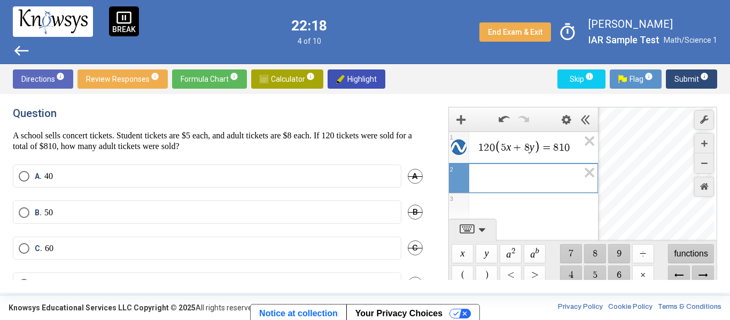
click at [533, 205] on div "Expression List" at bounding box center [523, 207] width 149 height 28
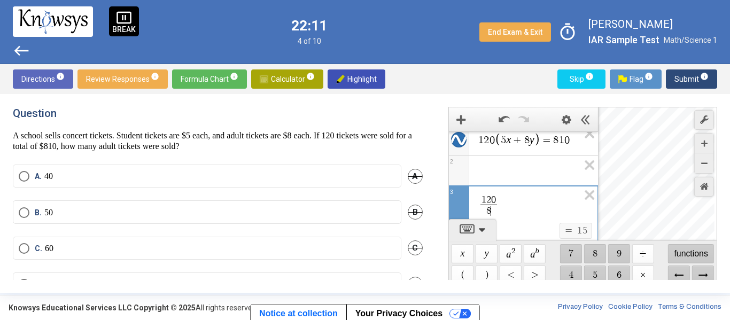
scroll to position [9, 0]
click at [474, 168] on div "Expression List" at bounding box center [523, 167] width 149 height 26
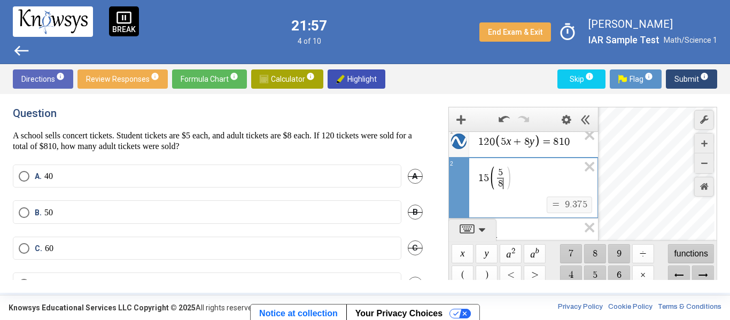
scroll to position [0, 0]
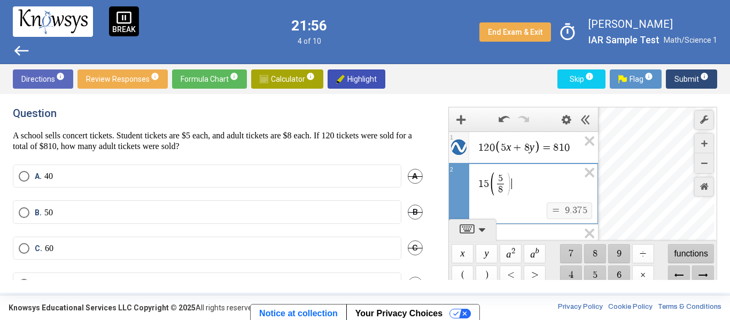
click at [516, 184] on span "1 5 5 8 ​ ​" at bounding box center [527, 184] width 101 height 26
click at [508, 183] on icon "Expression 2:" at bounding box center [509, 184] width 6 height 23
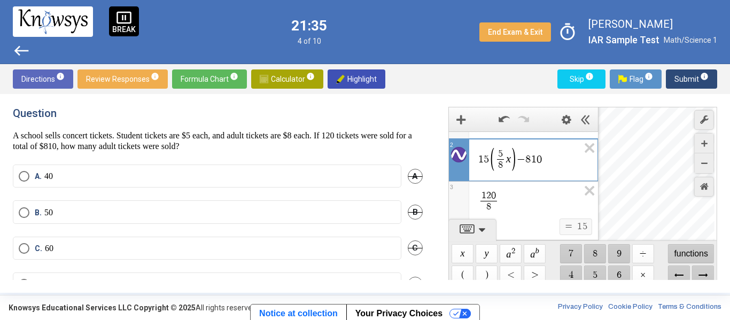
scroll to position [48, 0]
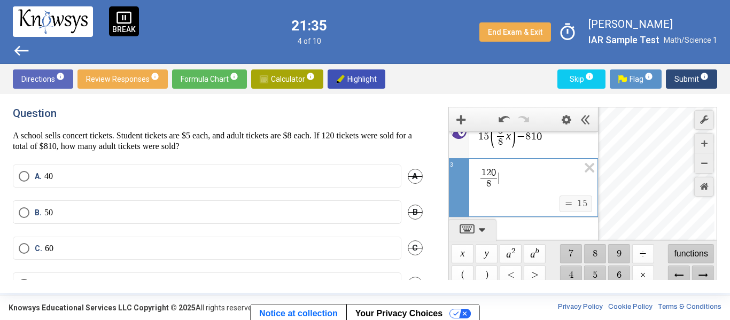
click at [510, 200] on div "1 2 0 8 ​ ​ $$ = $$ 1 5" at bounding box center [523, 188] width 149 height 58
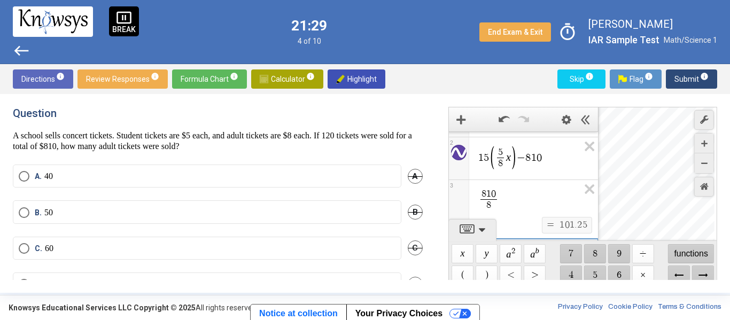
scroll to position [27, 0]
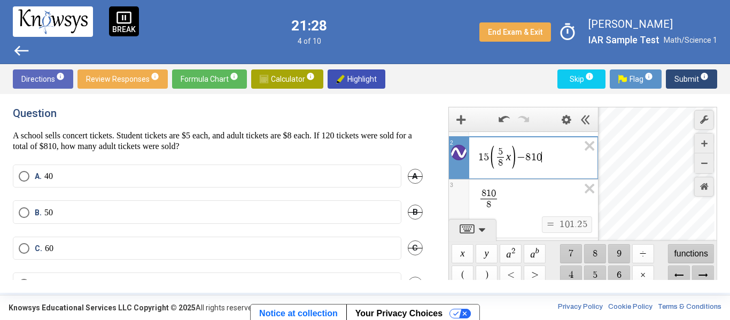
click at [548, 160] on span "1 2 0 5 x + 8 y = 8 1 0 1 1 5 5 8 ​ x − 8 1 0 ​ 2 8 1 0 8 ​ $$ = $$ 1 0 1 . 2 5…" at bounding box center [523, 186] width 149 height 163
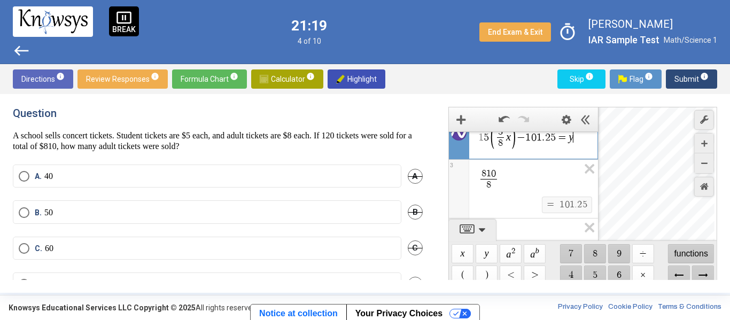
scroll to position [49, 0]
click at [582, 168] on icon "Expression List" at bounding box center [586, 170] width 24 height 25
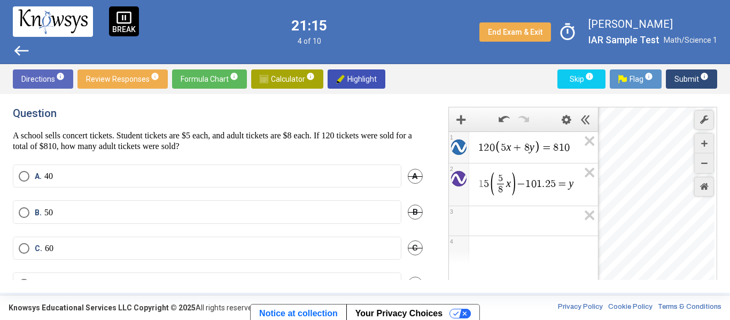
scroll to position [0, 0]
drag, startPoint x: 668, startPoint y: 183, endPoint x: 634, endPoint y: 131, distance: 61.8
click at [634, 131] on div "Desmos Graphing Calculator" at bounding box center [656, 219] width 116 height 224
click at [699, 193] on div "Restore Default Zoom" at bounding box center [704, 187] width 20 height 20
click at [592, 144] on icon "Expression List" at bounding box center [586, 144] width 24 height 25
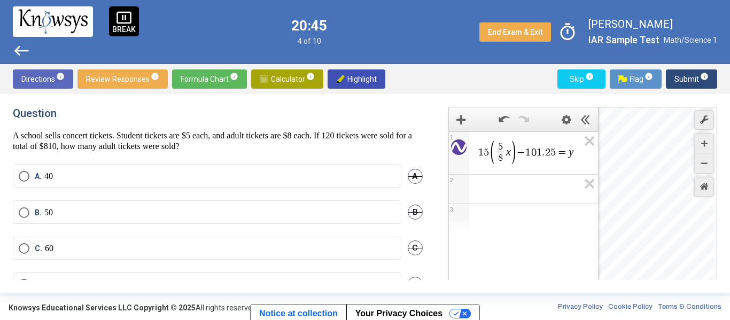
drag, startPoint x: 651, startPoint y: 193, endPoint x: 626, endPoint y: 151, distance: 49.1
click at [626, 151] on div "Desmos Graphing Calculator" at bounding box center [656, 219] width 116 height 224
drag, startPoint x: 626, startPoint y: 226, endPoint x: 629, endPoint y: 182, distance: 43.9
click at [629, 182] on div "Desmos Graphing Calculator" at bounding box center [656, 219] width 116 height 224
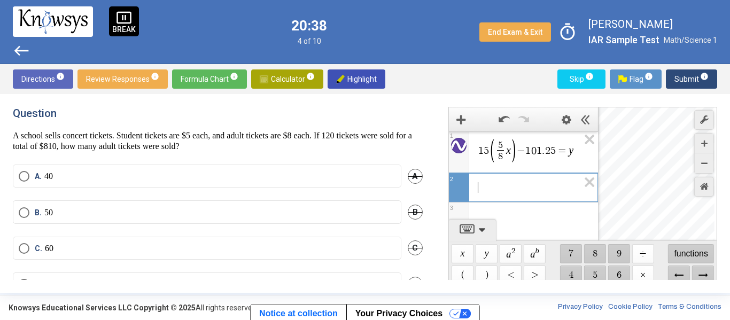
click at [501, 190] on span "​" at bounding box center [527, 187] width 101 height 13
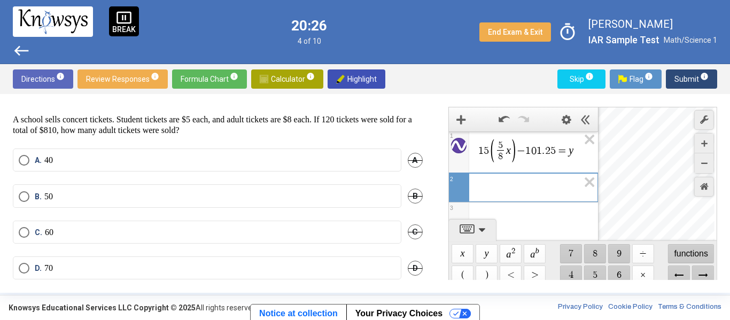
scroll to position [0, 0]
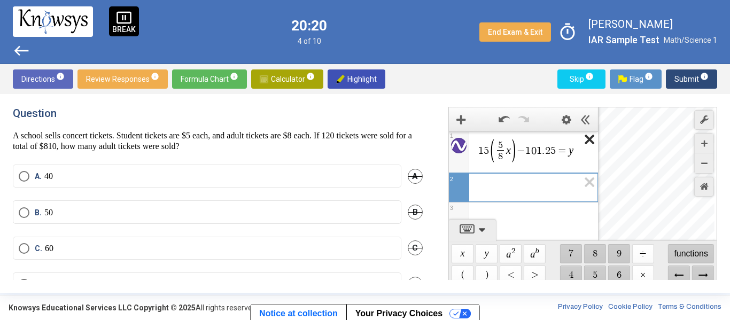
click at [592, 144] on div "1 5 5 8 ​ x − 1 0 1 . 2 5 = y 1 ​ 2 3 powered by" at bounding box center [524, 187] width 150 height 110
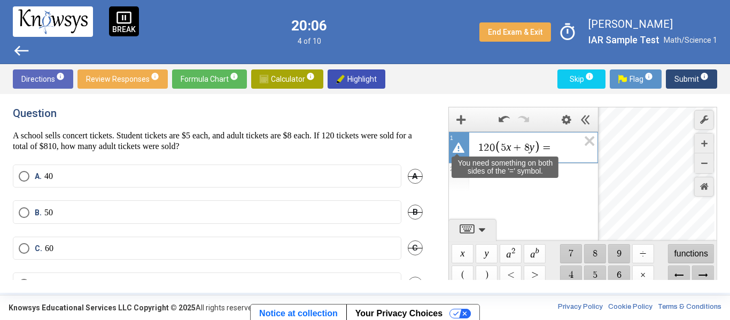
click at [461, 151] on icon "Expression List" at bounding box center [458, 148] width 12 height 12
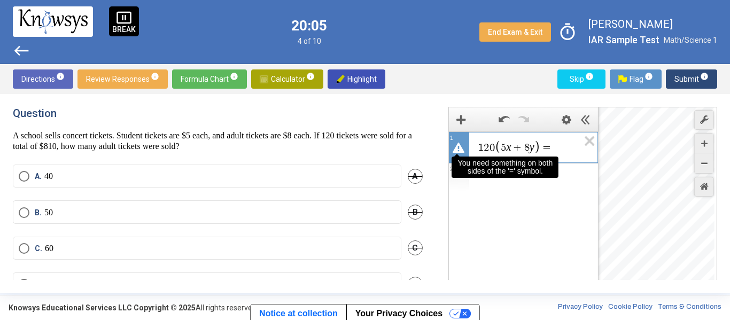
click at [549, 151] on span "=" at bounding box center [546, 147] width 13 height 11
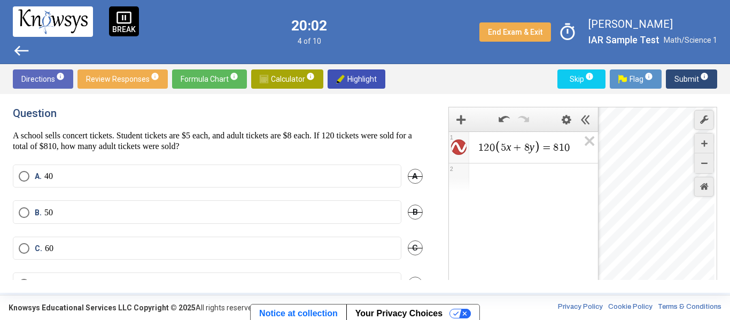
drag, startPoint x: 642, startPoint y: 174, endPoint x: 642, endPoint y: 241, distance: 67.3
click at [642, 241] on div "Desmos Graphing Calculator" at bounding box center [656, 219] width 116 height 224
drag, startPoint x: 638, startPoint y: 200, endPoint x: 629, endPoint y: 174, distance: 28.0
click at [629, 174] on div "Desmos Graphing Calculator" at bounding box center [656, 219] width 116 height 224
drag, startPoint x: 621, startPoint y: 157, endPoint x: 615, endPoint y: 158, distance: 6.5
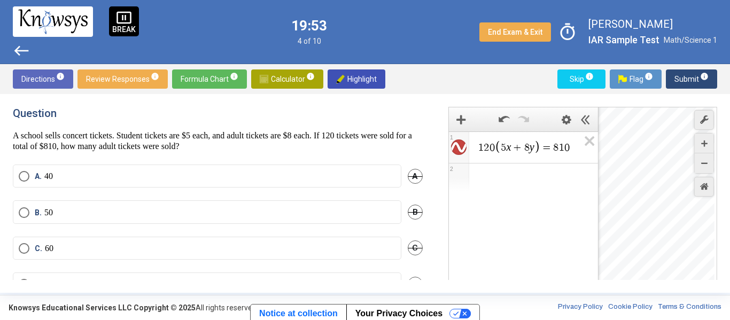
click at [615, 158] on div "Desmos Graphing Calculator" at bounding box center [656, 219] width 116 height 224
click at [231, 196] on div "A. 40 A" at bounding box center [218, 183] width 410 height 36
click at [224, 183] on mat-radio-button "A. 40" at bounding box center [207, 176] width 388 height 23
click at [228, 178] on label "A. 40" at bounding box center [207, 176] width 377 height 11
click at [690, 76] on span "Submit info" at bounding box center [691, 78] width 34 height 19
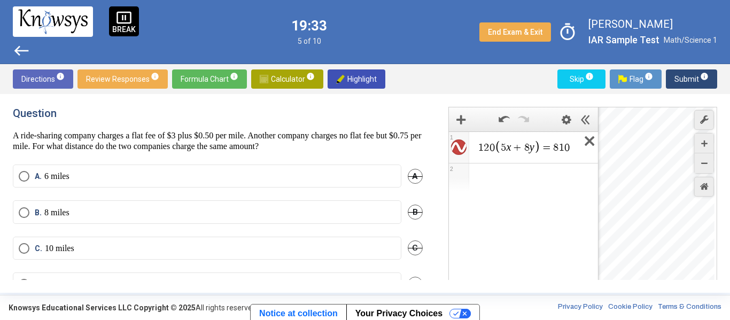
click at [584, 142] on icon "Expression List" at bounding box center [586, 144] width 24 height 25
click at [536, 151] on span "Math Input:" at bounding box center [528, 146] width 102 height 13
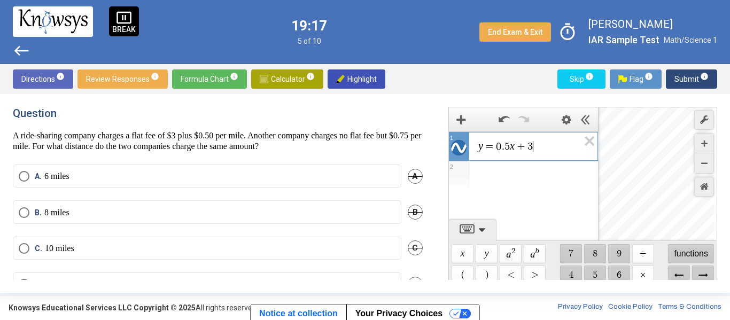
click at [520, 175] on div "Expression List" at bounding box center [523, 175] width 149 height 28
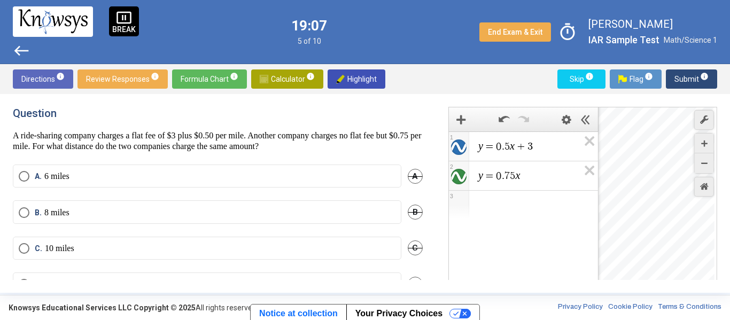
drag, startPoint x: 662, startPoint y: 152, endPoint x: 660, endPoint y: 163, distance: 11.5
click at [660, 163] on div "Desmos Graphing Calculator" at bounding box center [656, 219] width 116 height 224
drag, startPoint x: 653, startPoint y: 142, endPoint x: 610, endPoint y: 274, distance: 139.4
click at [610, 274] on div "Desmos Graphing Calculator" at bounding box center [656, 219] width 116 height 224
click at [639, 241] on div "$$ 1 2 , 9 $$ 1 2 , 9" at bounding box center [656, 219] width 116 height 224
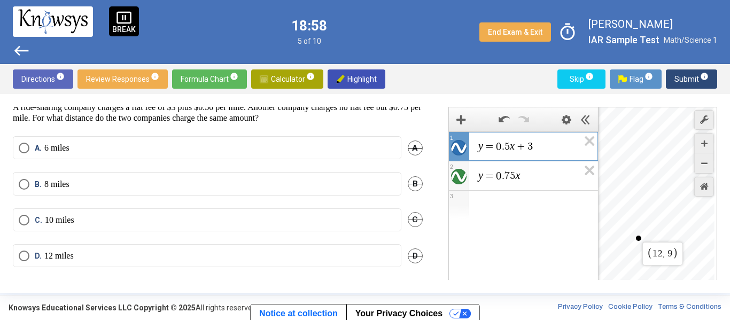
scroll to position [28, 0]
click at [248, 254] on label "D. 12 miles" at bounding box center [207, 256] width 377 height 11
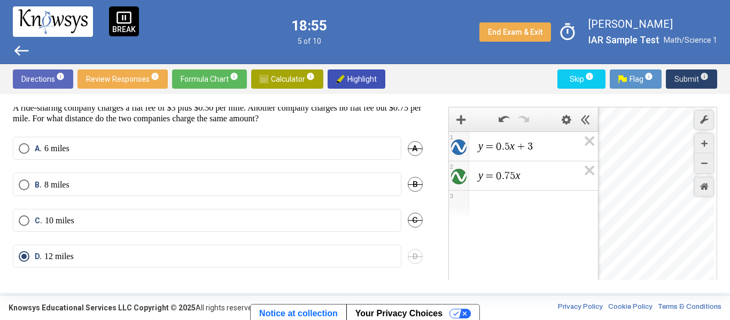
click at [690, 80] on span "Submit info" at bounding box center [691, 78] width 34 height 19
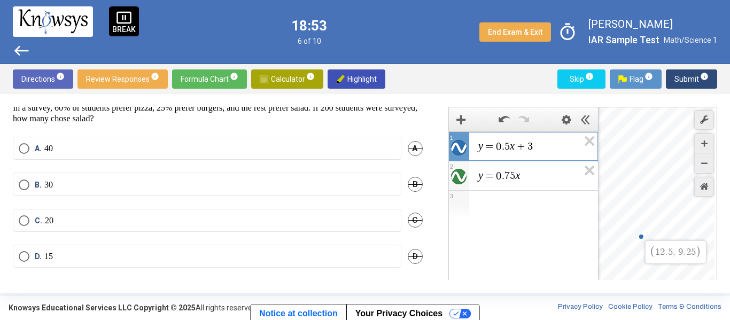
click at [641, 237] on div "$$ 1 2 . 5 , 9 . 2 5" at bounding box center [656, 219] width 116 height 224
click at [638, 238] on div "$$ 1 2 , 9" at bounding box center [656, 219] width 116 height 224
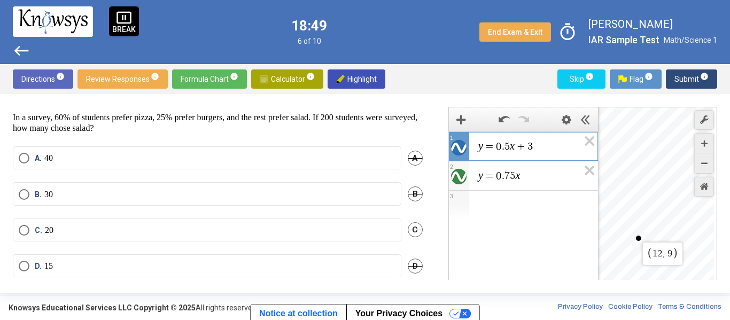
scroll to position [0, 0]
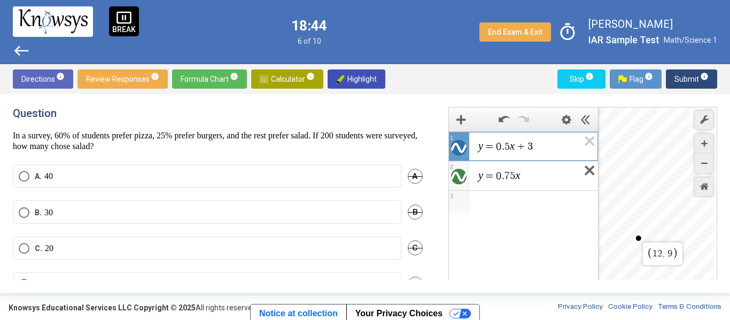
click at [577, 173] on icon "Expression List" at bounding box center [586, 173] width 24 height 25
click at [591, 137] on icon "Expression List" at bounding box center [586, 144] width 24 height 25
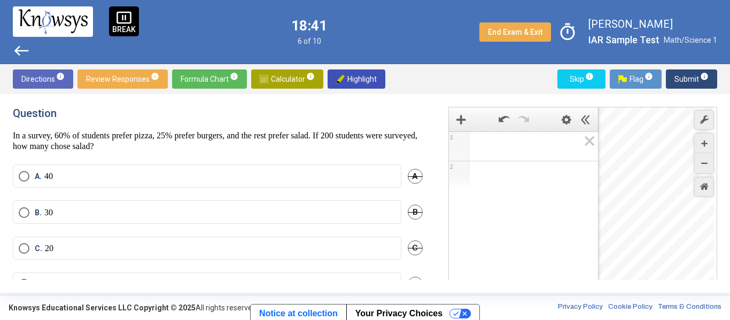
click at [540, 151] on span "Math Input:" at bounding box center [528, 146] width 102 height 13
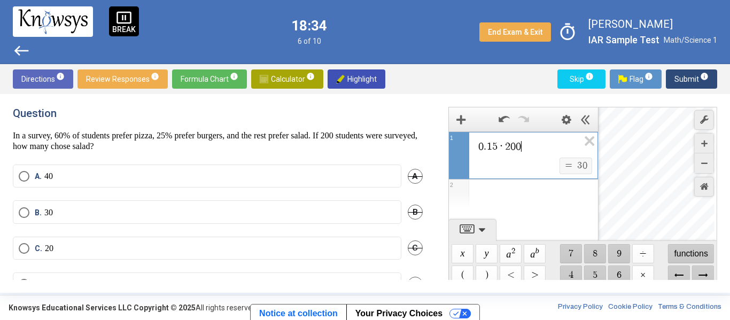
scroll to position [6, 0]
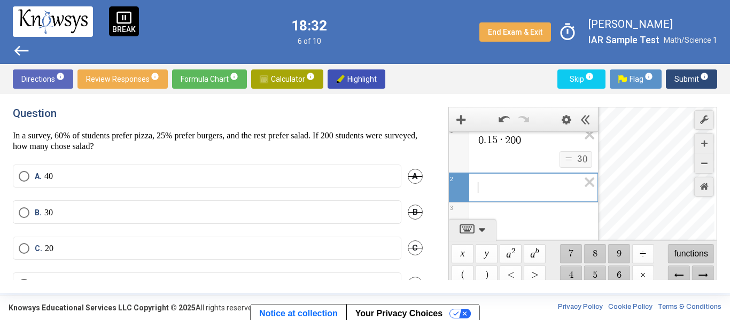
click at [264, 213] on label "B. 30" at bounding box center [207, 212] width 377 height 11
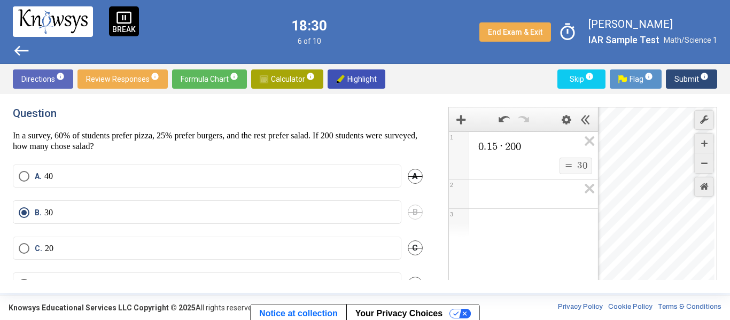
click at [674, 87] on button "Submit info" at bounding box center [691, 78] width 51 height 19
click at [586, 144] on icon "Expression List" at bounding box center [586, 144] width 24 height 25
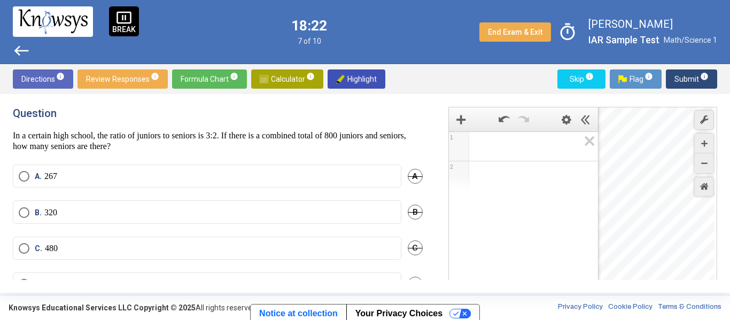
click at [542, 146] on span "Expression 2:" at bounding box center [528, 146] width 102 height 13
drag, startPoint x: 628, startPoint y: 184, endPoint x: 630, endPoint y: 197, distance: 13.0
click at [630, 197] on div "Desmos Graphing Calculator" at bounding box center [656, 219] width 116 height 224
click at [705, 193] on div "Restore Default Zoom" at bounding box center [704, 187] width 20 height 20
drag, startPoint x: 647, startPoint y: 219, endPoint x: 583, endPoint y: 229, distance: 64.8
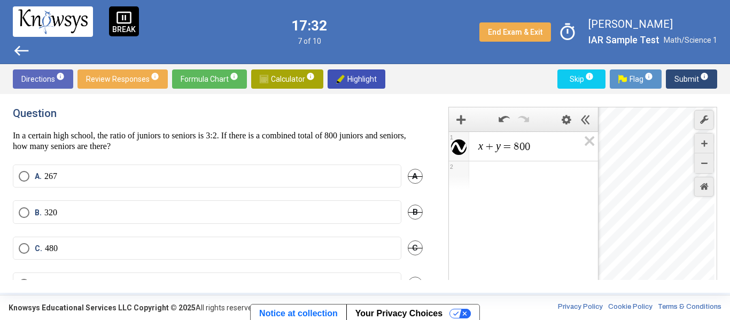
click at [583, 229] on div "x + y = 8 0 0 1 2 powered by powered by $$ x $$ y $$ a 2 $$ a b $$ 7 $$ 8 $$ 9 …" at bounding box center [582, 219] width 269 height 224
click at [635, 217] on div "Desmos Graphing Calculator" at bounding box center [656, 219] width 116 height 224
click at [463, 150] on span "Show Expression" at bounding box center [458, 146] width 15 height 15
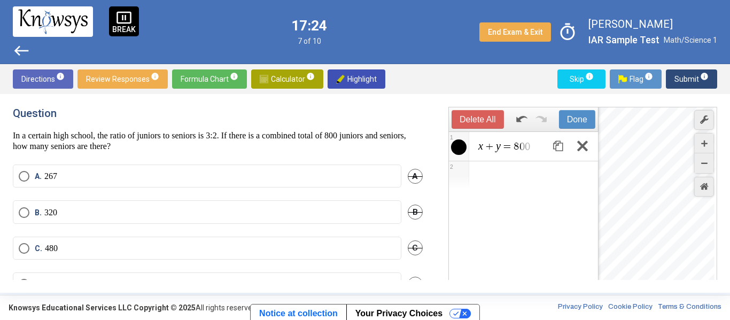
click at [464, 143] on span "Show Options" at bounding box center [458, 146] width 15 height 15
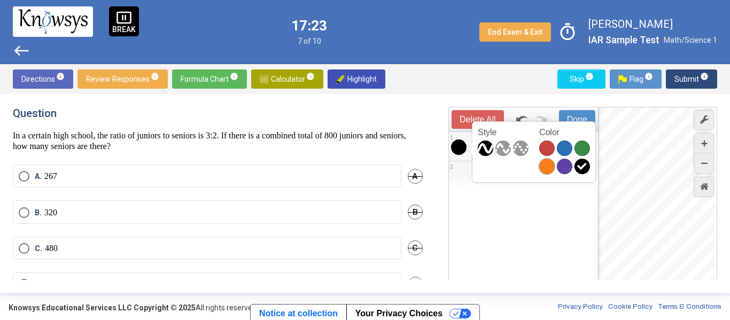
click at [546, 168] on span "orange" at bounding box center [546, 166] width 15 height 15
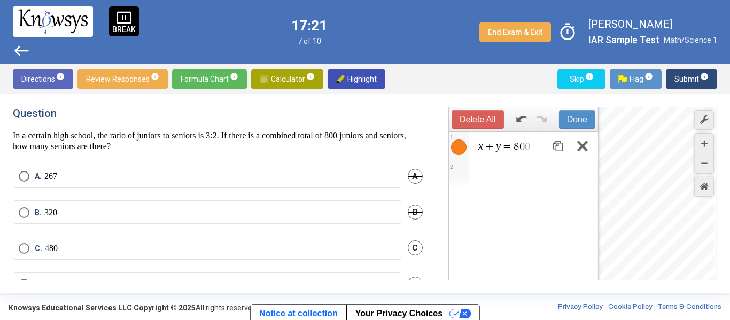
click at [529, 233] on div "$$ x + y = 8 0 0 1 2 powered by" at bounding box center [523, 231] width 149 height 200
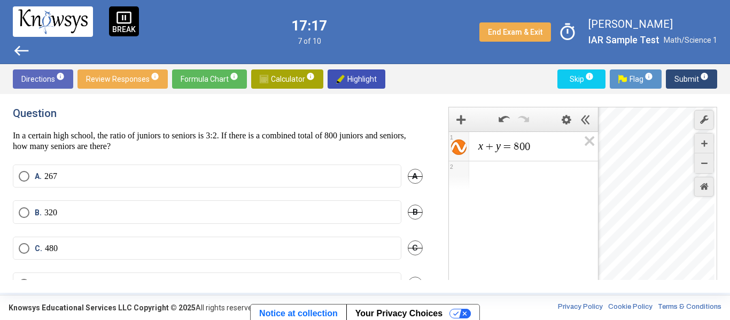
drag, startPoint x: 642, startPoint y: 164, endPoint x: 586, endPoint y: 197, distance: 65.1
click at [586, 197] on div "x + y = 8 0 0 1 2 powered by powered by $$ x $$ y $$ a 2 $$ a b $$ 7 $$ 8 $$ 9 …" at bounding box center [582, 219] width 269 height 224
drag, startPoint x: 631, startPoint y: 202, endPoint x: 496, endPoint y: 295, distance: 164.0
click at [496, 295] on div "pause_presentation BREAK west 17:13 7 of 10 End Exam & Exit timer [PERSON_NAME]…" at bounding box center [365, 160] width 730 height 320
drag, startPoint x: 689, startPoint y: 225, endPoint x: 598, endPoint y: 185, distance: 98.8
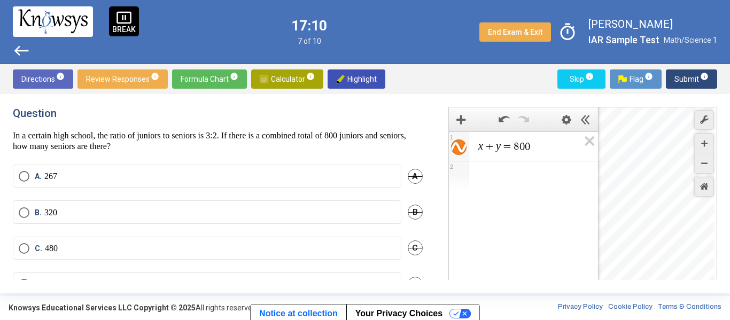
click at [598, 185] on div "x + y = 8 0 0 1 2 powered by powered by $$ x $$ y $$ a 2 $$ a b $$ 7 $$ 8 $$ 9 …" at bounding box center [582, 219] width 269 height 224
drag, startPoint x: 667, startPoint y: 207, endPoint x: 599, endPoint y: 213, distance: 68.1
click at [599, 213] on div "x + y = 8 0 0 1 2 powered by powered by $$ x $$ y $$ a 2 $$ a b $$ 7 $$ 8 $$ 9 …" at bounding box center [582, 219] width 269 height 224
click at [487, 171] on div "Expression List" at bounding box center [523, 175] width 149 height 28
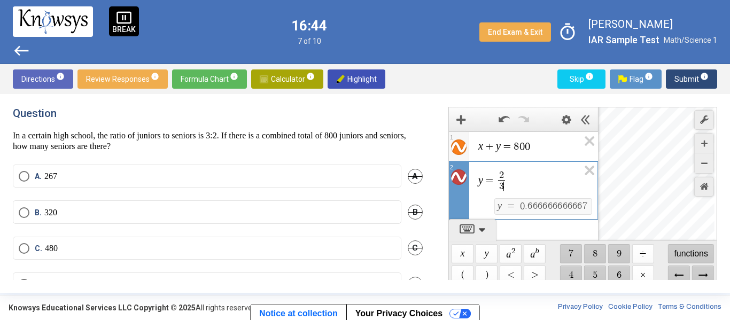
click at [516, 181] on span "y = 2 3 ​ ​" at bounding box center [527, 181] width 101 height 24
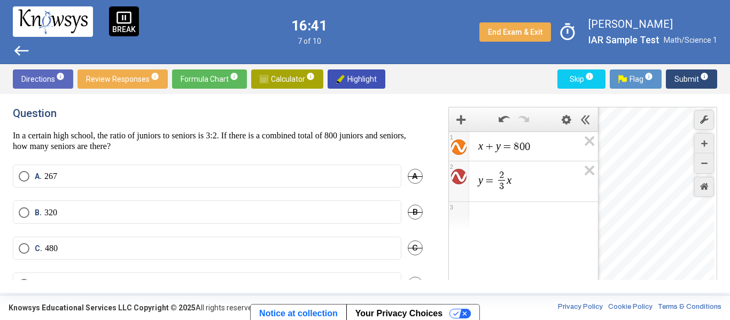
drag, startPoint x: 643, startPoint y: 197, endPoint x: 507, endPoint y: 196, distance: 135.7
click at [507, 196] on div "x + y = 8 0 0 1 y = 2 3 ​ x 2 3 powered by powered by $$ x $$ y $$ a 2 $$ a b $…" at bounding box center [582, 219] width 269 height 224
drag, startPoint x: 646, startPoint y: 205, endPoint x: 689, endPoint y: 203, distance: 42.8
click at [689, 203] on div "Desmos Graphing Calculator" at bounding box center [656, 219] width 116 height 224
click at [629, 199] on div "$$ 4 8 0 , 3 2 0 $$ 5 2 0 , 2 8 0" at bounding box center [656, 219] width 116 height 224
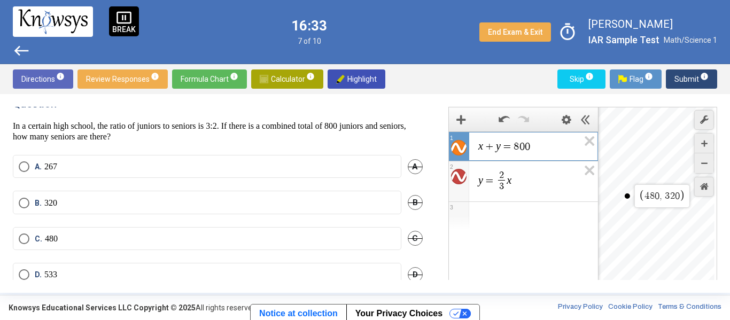
scroll to position [28, 0]
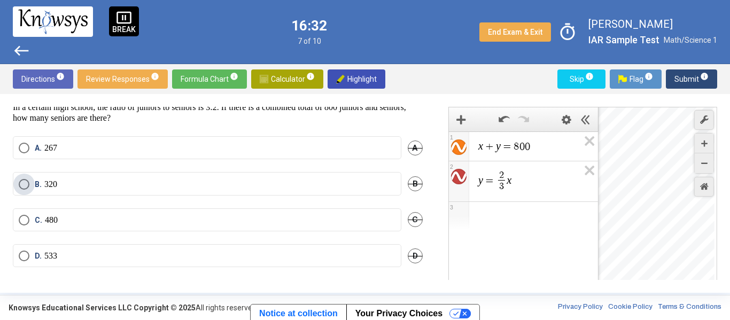
click at [125, 180] on label "B. 320" at bounding box center [207, 184] width 377 height 11
click at [629, 195] on div "$$ 4 8 0 , 3 2 0 $$ 4 8 0 , 3 2 0" at bounding box center [656, 219] width 116 height 224
drag, startPoint x: 675, startPoint y: 86, endPoint x: 686, endPoint y: 89, distance: 11.2
click at [686, 89] on div "Directions info Review Responses info Formula Chart info Calculator info Highli…" at bounding box center [365, 79] width 730 height 30
click at [680, 80] on span "Submit info" at bounding box center [691, 78] width 34 height 19
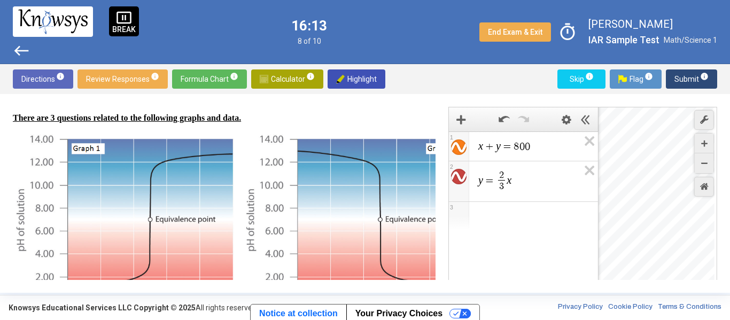
scroll to position [20, 0]
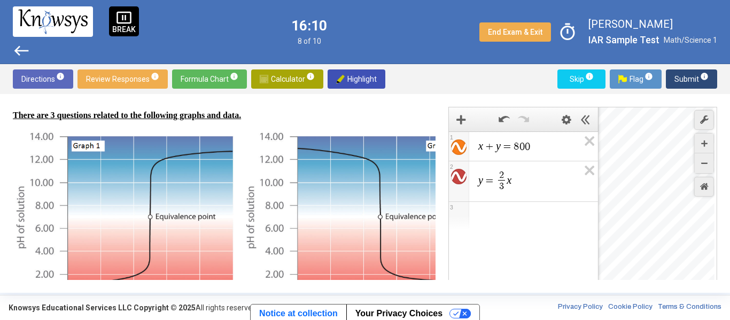
drag, startPoint x: 681, startPoint y: 104, endPoint x: 582, endPoint y: 105, distance: 98.8
click at [582, 105] on div "Question There are 3 questions related to the following graphs and data. Graph …" at bounding box center [365, 193] width 730 height 199
click at [276, 76] on span "Calculator info" at bounding box center [287, 78] width 55 height 19
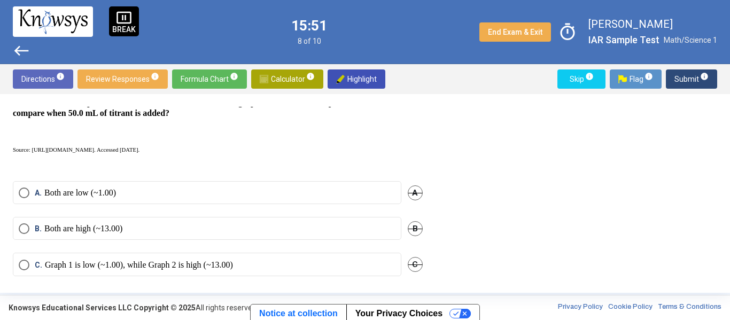
scroll to position [379, 0]
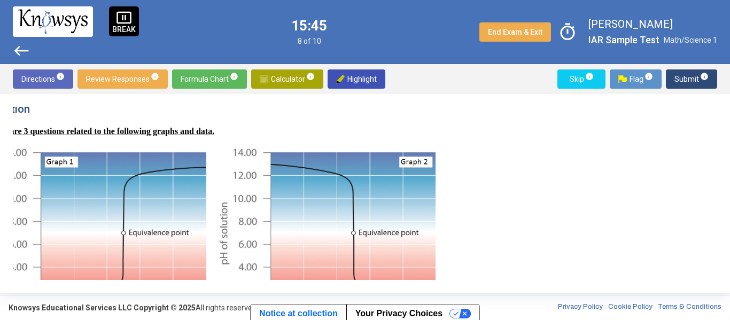
click at [321, 153] on img at bounding box center [213, 253] width 454 height 216
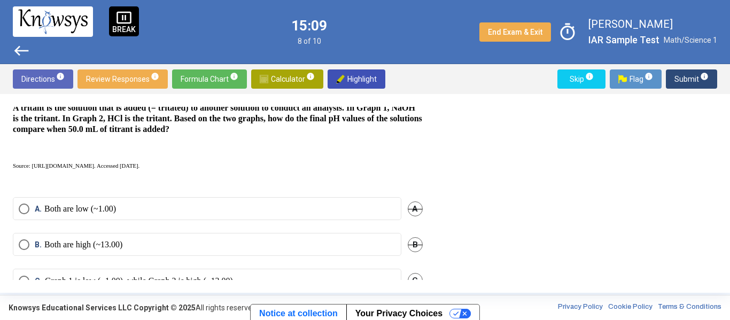
scroll to position [428, 0]
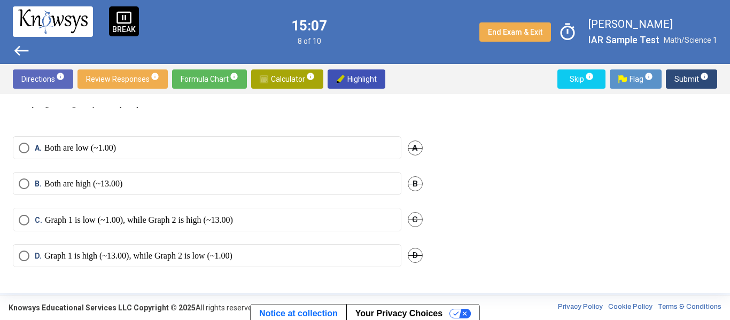
click at [338, 251] on label "D. Graph 1 is high (~13.00), while Graph 2 is low (~1.00)" at bounding box center [207, 256] width 377 height 11
click at [689, 84] on span "Submit info" at bounding box center [691, 78] width 34 height 19
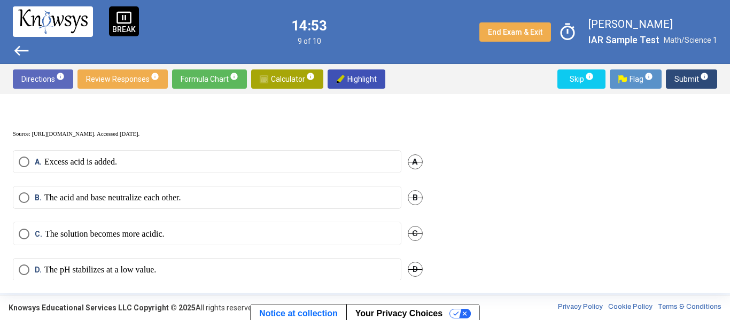
scroll to position [392, 0]
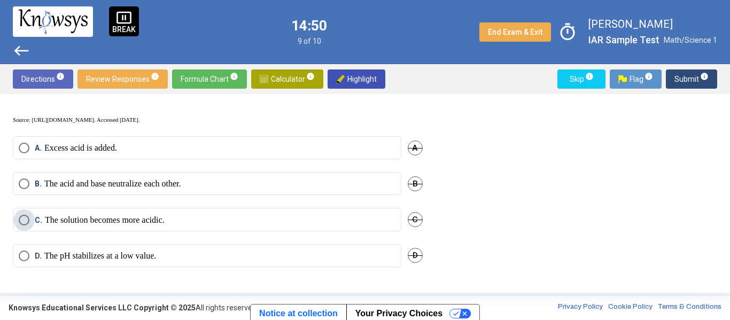
click at [143, 215] on p "The solution becomes more acidic." at bounding box center [104, 220] width 119 height 11
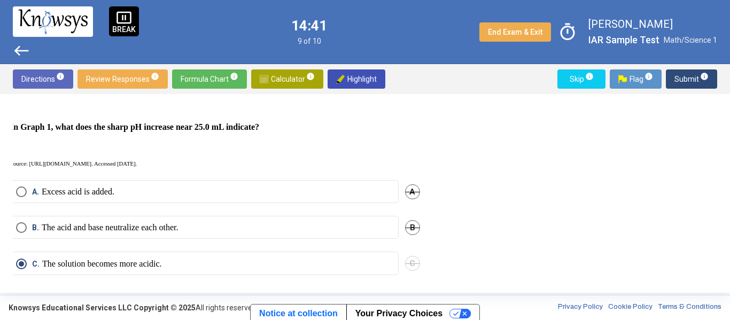
scroll to position [345, 3]
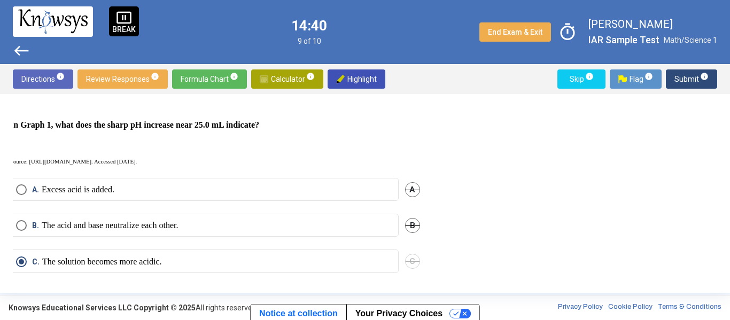
click at [248, 229] on label "B. The acid and base neutralize each other." at bounding box center [204, 225] width 377 height 11
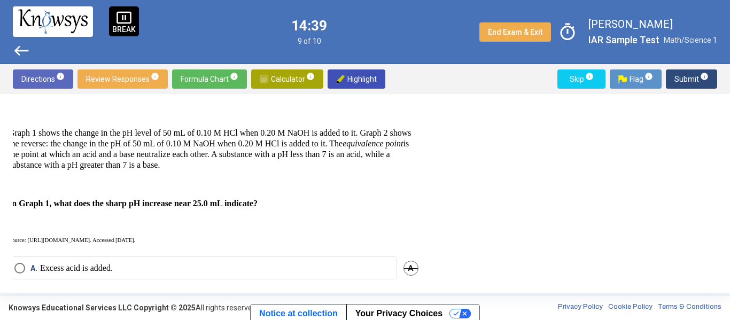
scroll to position [227, 4]
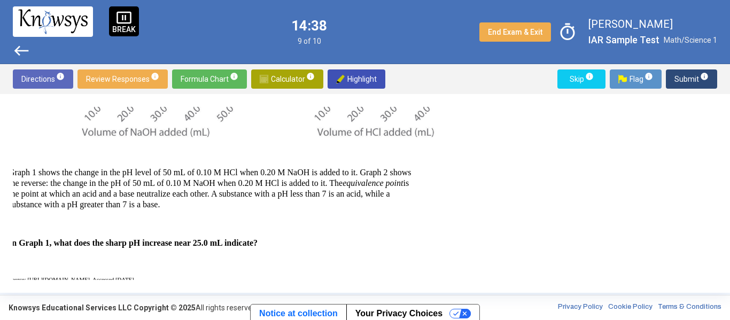
click at [699, 85] on span "Submit info" at bounding box center [691, 78] width 34 height 19
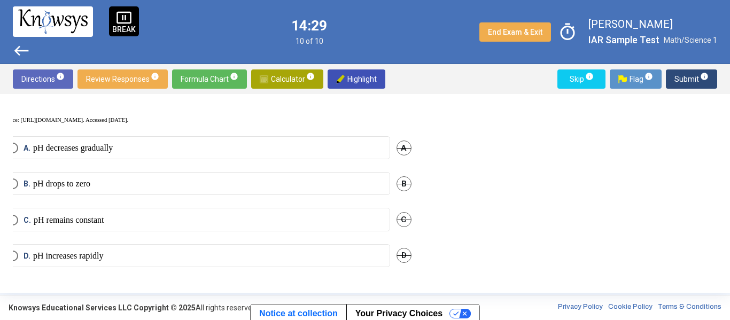
scroll to position [392, 12]
click at [190, 147] on mat-radio-button "A. pH decreases gradually" at bounding box center [195, 147] width 388 height 23
click at [201, 143] on label "A. pH decreases gradually" at bounding box center [195, 148] width 377 height 11
click at [685, 83] on span "Submit info" at bounding box center [691, 78] width 34 height 19
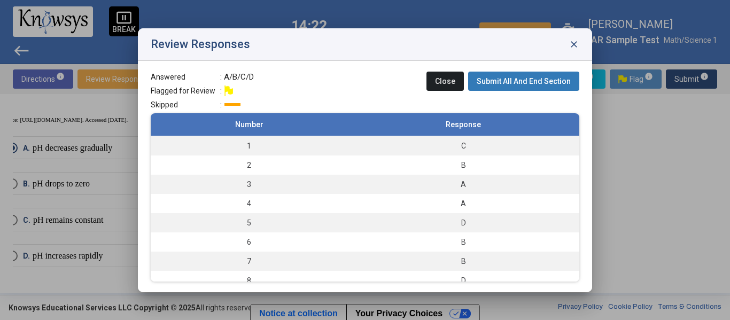
click at [540, 74] on button "Submit All And End Section" at bounding box center [523, 81] width 111 height 19
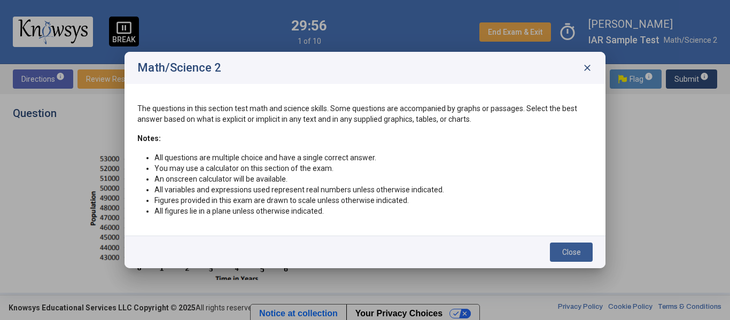
click at [585, 246] on button "Close" at bounding box center [571, 252] width 43 height 19
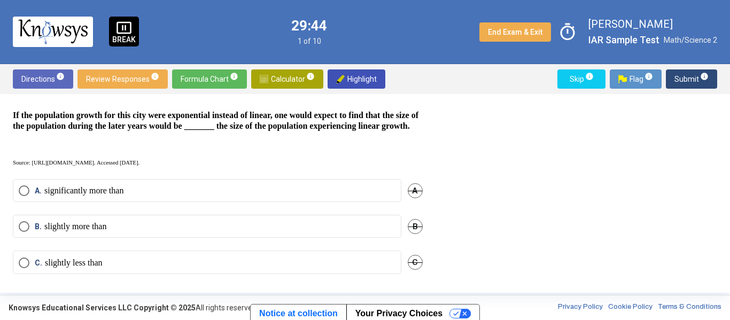
scroll to position [251, 0]
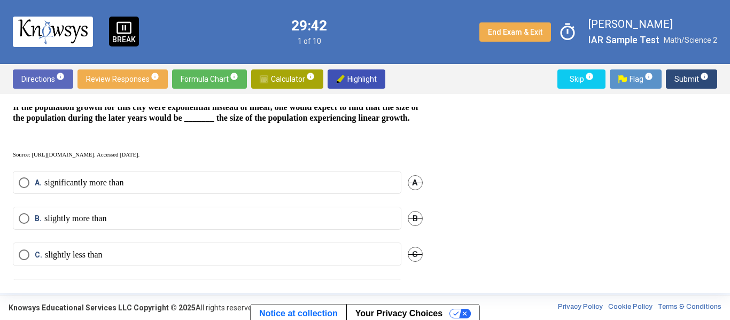
drag, startPoint x: 288, startPoint y: 204, endPoint x: 286, endPoint y: 217, distance: 13.5
click at [286, 207] on div "A. significantly more than A" at bounding box center [218, 189] width 410 height 36
click at [286, 188] on label "A. significantly more than" at bounding box center [207, 182] width 377 height 11
click at [675, 74] on span "Submit info" at bounding box center [691, 78] width 34 height 19
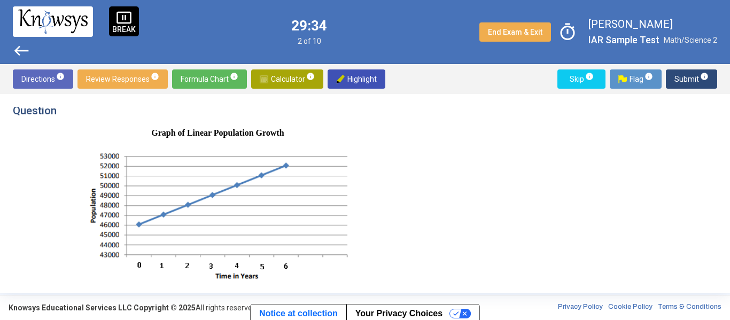
scroll to position [4, 0]
click at [289, 81] on span "Calculator info" at bounding box center [287, 78] width 55 height 19
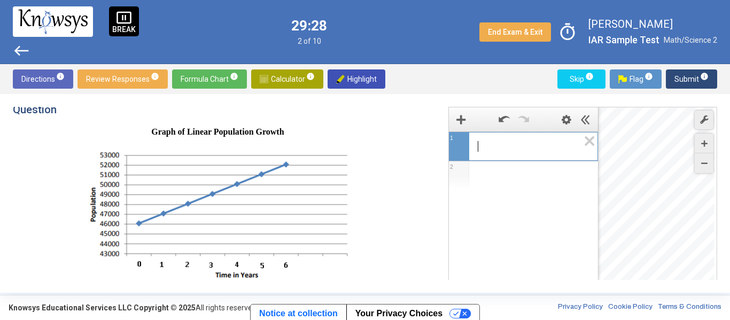
click at [493, 146] on span "​" at bounding box center [527, 146] width 101 height 13
drag, startPoint x: 284, startPoint y: 165, endPoint x: 265, endPoint y: 165, distance: 18.7
click at [265, 165] on img at bounding box center [217, 214] width 267 height 137
click at [475, 145] on div "Expression List" at bounding box center [523, 145] width 149 height 26
drag, startPoint x: 285, startPoint y: 164, endPoint x: 138, endPoint y: 227, distance: 159.2
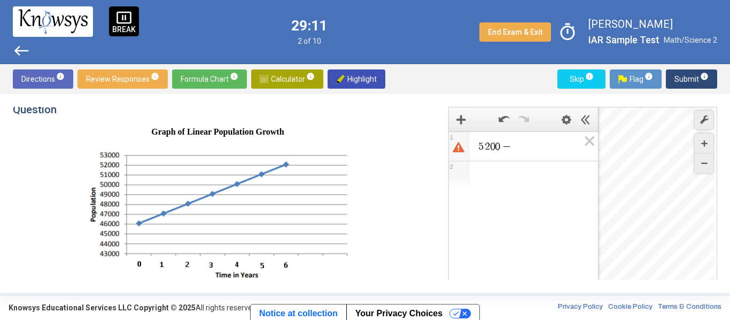
click at [138, 227] on img at bounding box center [217, 214] width 267 height 137
click at [162, 216] on img at bounding box center [217, 214] width 267 height 137
click at [521, 143] on span "5 2 0 0 −" at bounding box center [528, 146] width 102 height 13
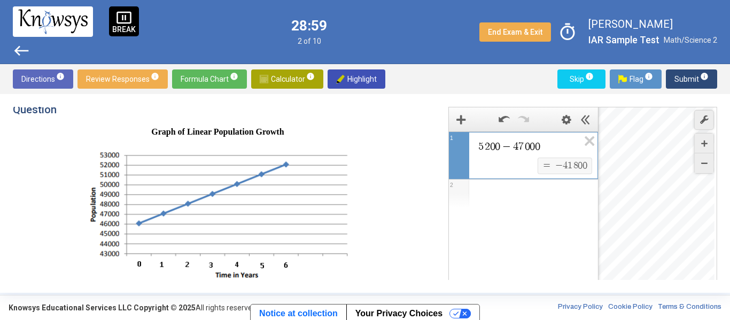
click at [502, 146] on span "−" at bounding box center [506, 146] width 13 height 11
drag, startPoint x: 560, startPoint y: 149, endPoint x: 413, endPoint y: 152, distance: 146.4
click at [413, 152] on div "**********" at bounding box center [365, 193] width 704 height 173
click at [255, 183] on img at bounding box center [217, 214] width 267 height 137
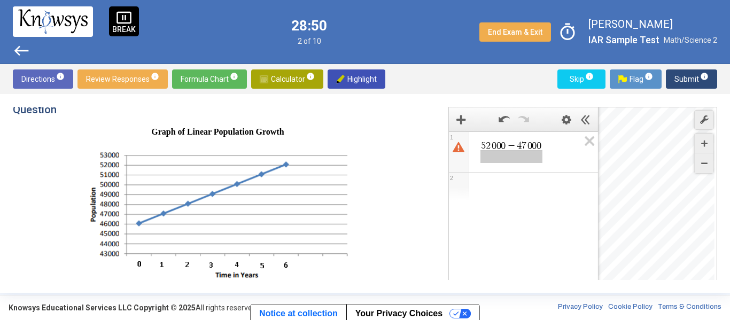
click at [262, 172] on img at bounding box center [217, 214] width 267 height 137
click at [262, 176] on img at bounding box center [217, 214] width 267 height 137
click at [491, 161] on span "Expression 1: StartFraction, 52000 minus 47000 Over , EndFraction You need a de…" at bounding box center [511, 157] width 62 height 12
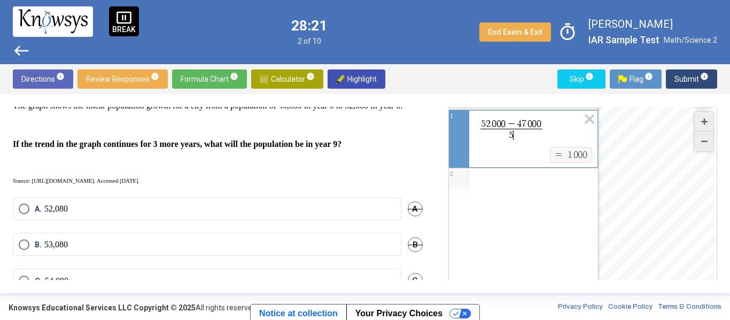
scroll to position [285, 0]
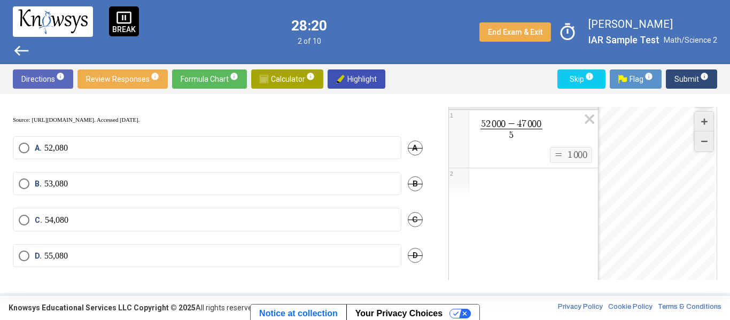
click at [123, 225] on mat-radio-button "C. 54,080" at bounding box center [207, 219] width 388 height 23
click at [114, 249] on mat-radio-button "D. 55,080" at bounding box center [207, 255] width 388 height 23
click at [119, 261] on label "D. 55,080" at bounding box center [207, 256] width 377 height 11
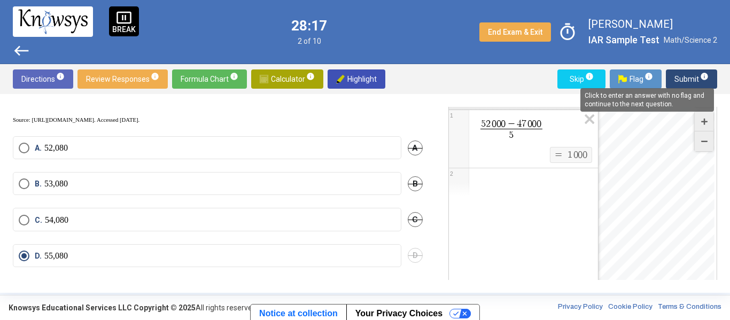
click at [701, 79] on span "info" at bounding box center [704, 76] width 9 height 9
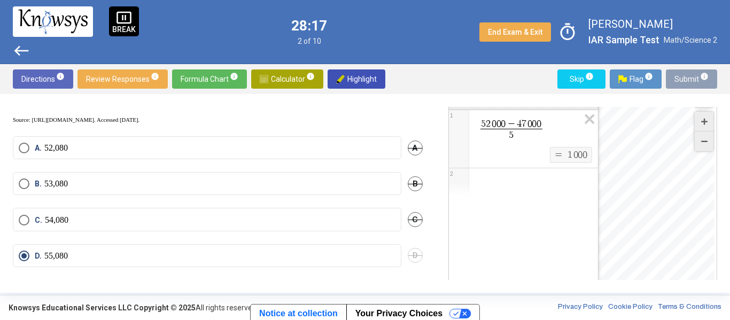
scroll to position [28, 0]
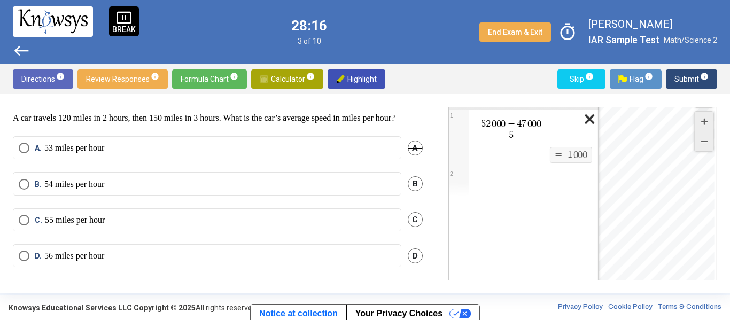
click at [589, 117] on icon "Expression List" at bounding box center [586, 122] width 24 height 25
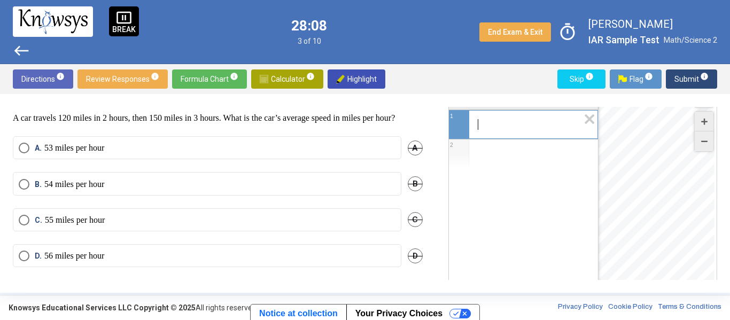
click at [482, 121] on span "​" at bounding box center [527, 124] width 101 height 13
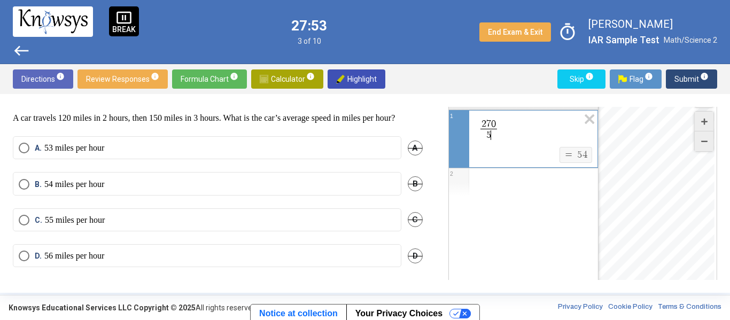
click at [168, 195] on mat-radio-button "B. 54 miles per hour" at bounding box center [207, 183] width 388 height 23
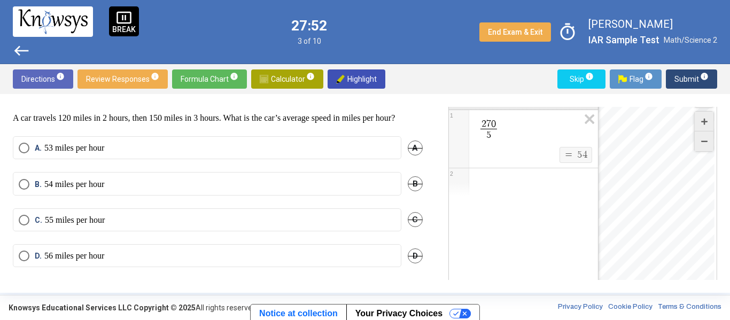
click at [169, 190] on label "B. 54 miles per hour" at bounding box center [207, 184] width 377 height 11
click at [691, 73] on span "Submit info" at bounding box center [691, 78] width 34 height 19
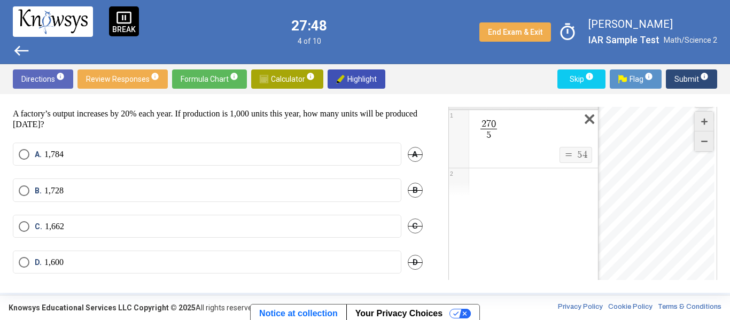
click at [581, 115] on icon "Expression List" at bounding box center [586, 122] width 24 height 25
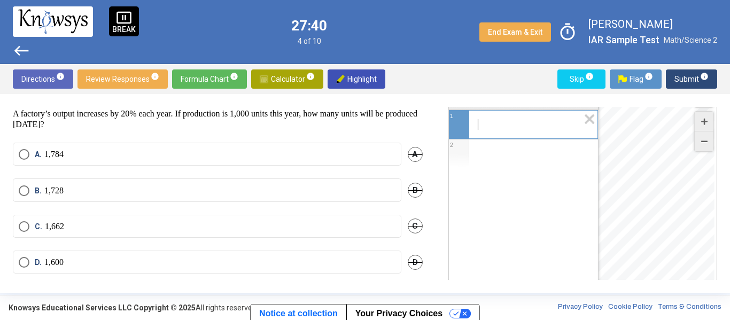
click at [517, 127] on span "​" at bounding box center [527, 124] width 101 height 13
click at [667, 140] on div "Desmos Graphing Calculator" at bounding box center [656, 197] width 116 height 224
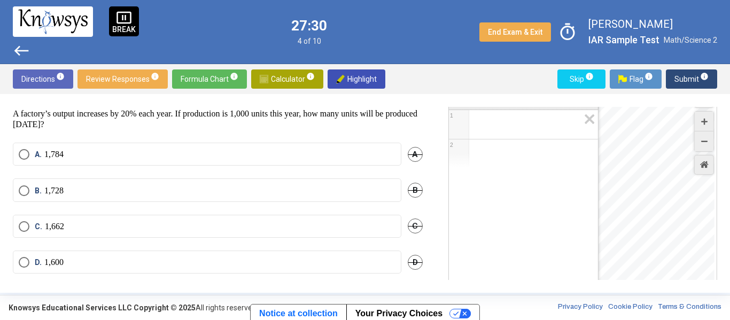
click at [667, 140] on div "Desmos Graphing Calculator" at bounding box center [656, 197] width 116 height 224
click at [343, 266] on label "D. 1,600" at bounding box center [207, 262] width 377 height 11
click at [272, 152] on label "A. 1,784" at bounding box center [207, 154] width 377 height 11
click at [683, 79] on span "Submit info" at bounding box center [691, 78] width 34 height 19
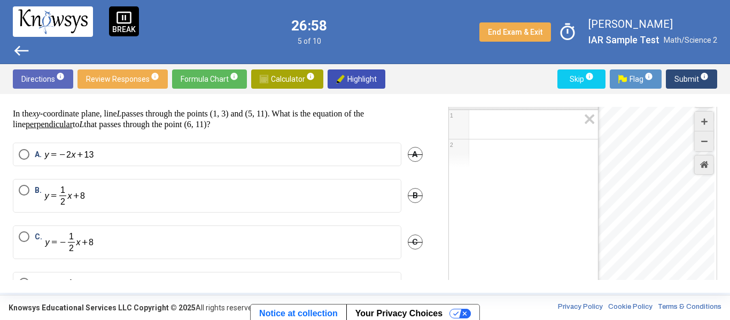
click at [14, 50] on span "west" at bounding box center [21, 50] width 17 height 17
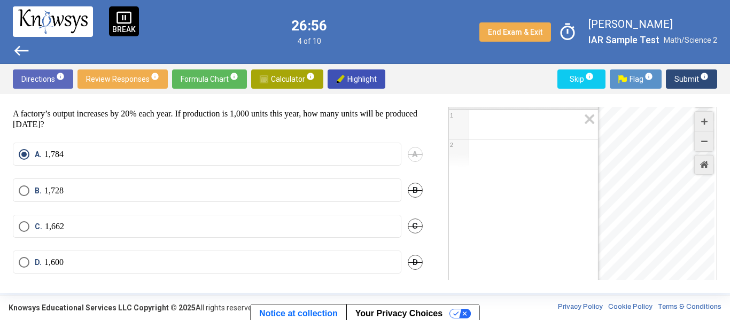
click at [109, 266] on label "D. 1,600" at bounding box center [207, 262] width 377 height 11
click at [343, 155] on label "A. 1,784" at bounding box center [207, 154] width 377 height 11
drag, startPoint x: 683, startPoint y: 81, endPoint x: 552, endPoint y: 143, distance: 145.3
click at [552, 143] on div "Directions info Review Responses info Formula Chart info Calculator info Highli…" at bounding box center [365, 178] width 730 height 229
click at [524, 130] on span "Expression 1:" at bounding box center [528, 124] width 102 height 13
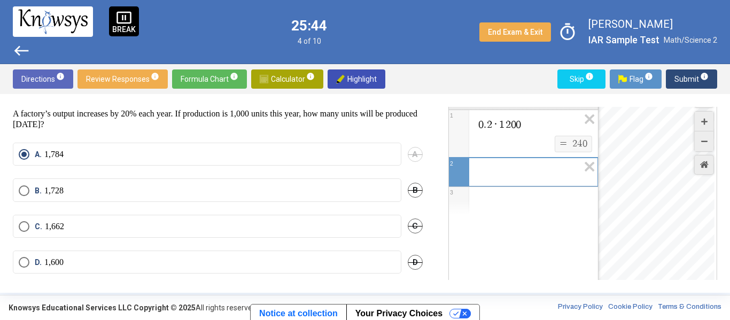
click at [535, 126] on span "0 . 2 · 1 2 0 0" at bounding box center [528, 124] width 102 height 13
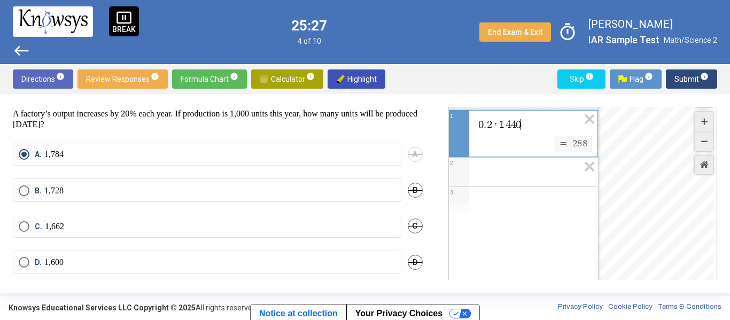
click at [217, 274] on mat-radio-button "D. 1,600" at bounding box center [207, 262] width 388 height 23
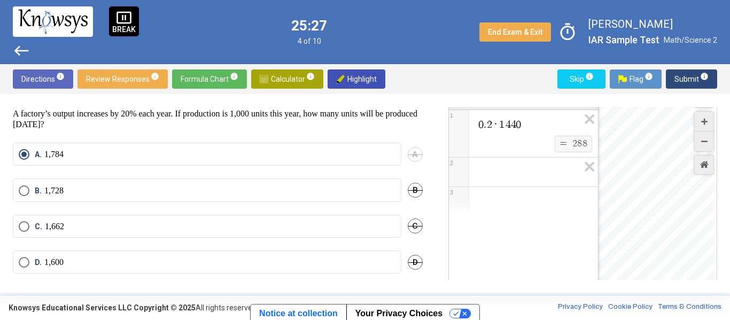
click at [229, 261] on label "D. 1,600" at bounding box center [207, 262] width 377 height 11
click at [690, 88] on span "Submit info" at bounding box center [691, 78] width 34 height 19
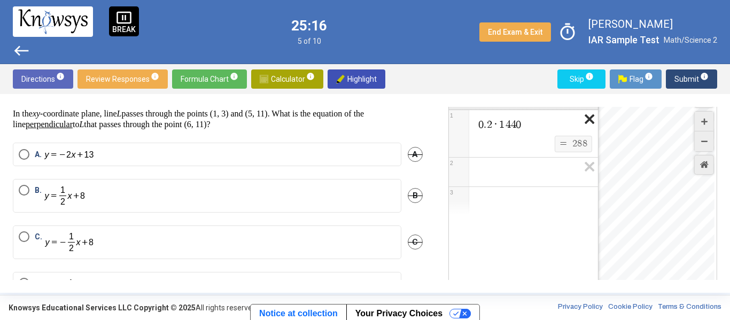
click at [590, 118] on icon "Expression List" at bounding box center [586, 122] width 24 height 25
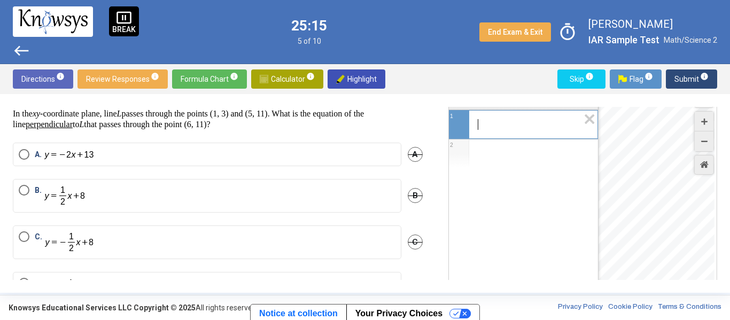
click at [527, 120] on span "​" at bounding box center [527, 124] width 101 height 13
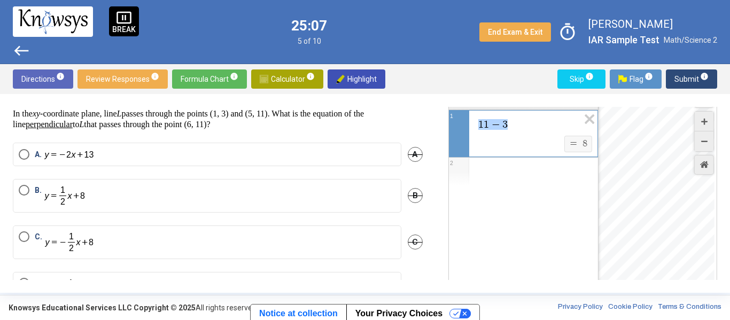
drag, startPoint x: 534, startPoint y: 124, endPoint x: 388, endPoint y: 112, distance: 146.3
click at [388, 112] on div "Question In the xy -coordinate plane, line L passes through the points (1, 3) a…" at bounding box center [365, 193] width 704 height 173
click at [474, 197] on div "1 1 − 3 5 − 1 ​ $$ = $$ 2 1 2 powered by" at bounding box center [523, 210] width 149 height 200
click at [476, 188] on div "Expression List" at bounding box center [523, 182] width 149 height 28
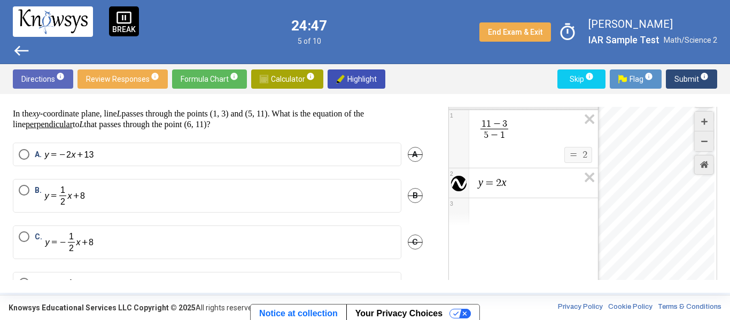
drag, startPoint x: 665, startPoint y: 173, endPoint x: 638, endPoint y: 199, distance: 36.6
click at [638, 199] on div "Desmos Graphing Calculator" at bounding box center [656, 197] width 116 height 224
click at [669, 165] on div "Desmos Graphing Calculator" at bounding box center [656, 197] width 116 height 224
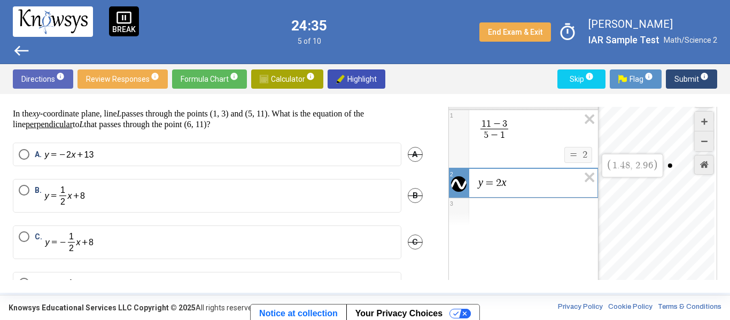
click at [672, 167] on div "$$ 1 . 4 8 , 2 . 9 6" at bounding box center [656, 197] width 116 height 224
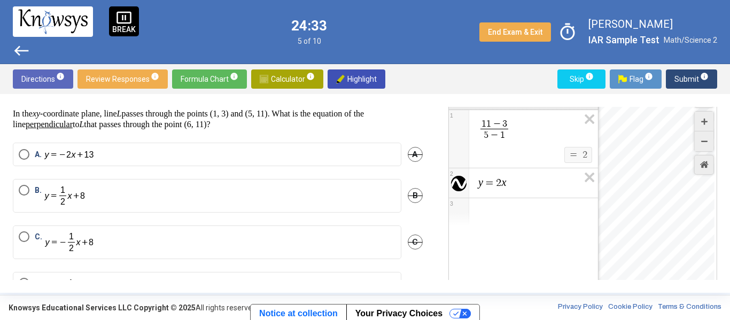
drag, startPoint x: 666, startPoint y: 251, endPoint x: 659, endPoint y: 246, distance: 8.4
click at [659, 246] on div "Desmos Graphing Calculator" at bounding box center [656, 197] width 116 height 224
click at [649, 165] on div "Desmos Graphing Calculator" at bounding box center [656, 197] width 116 height 224
click at [508, 186] on span "y = 2 x ​" at bounding box center [527, 182] width 101 height 13
click at [512, 189] on span "y = 2 x ​" at bounding box center [527, 182] width 101 height 13
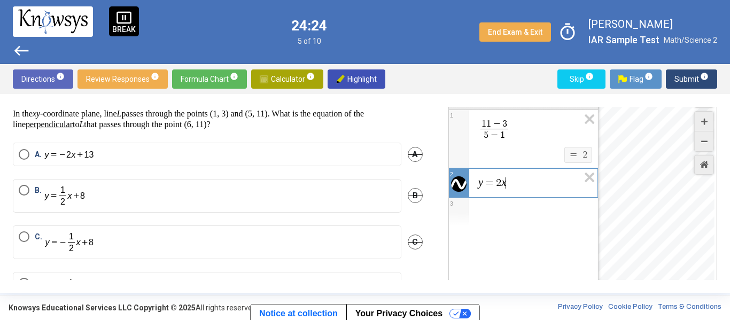
click at [512, 189] on span "y = 2 x ​" at bounding box center [527, 182] width 101 height 13
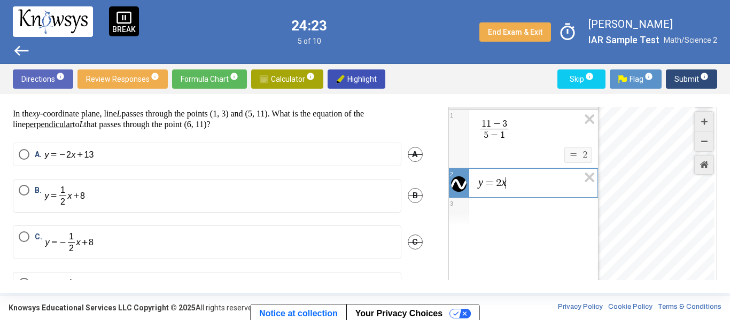
click at [512, 189] on span "y = 2 x ​" at bounding box center [527, 182] width 101 height 13
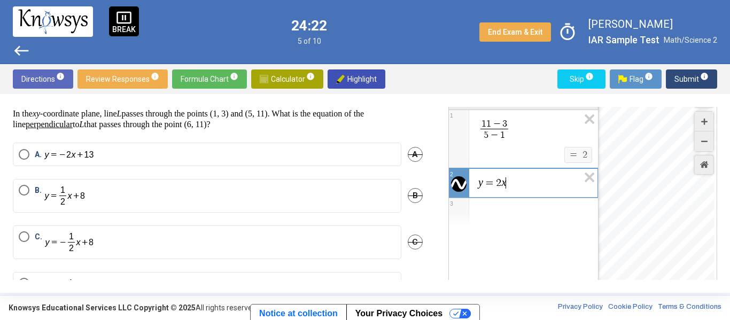
click at [512, 189] on span "y = 2 x ​" at bounding box center [527, 182] width 101 height 13
drag, startPoint x: 657, startPoint y: 158, endPoint x: 652, endPoint y: 200, distance: 41.9
click at [652, 200] on div "Desmos Graphing Calculator" at bounding box center [656, 197] width 116 height 224
click at [511, 186] on span "y = 2 x" at bounding box center [528, 182] width 102 height 13
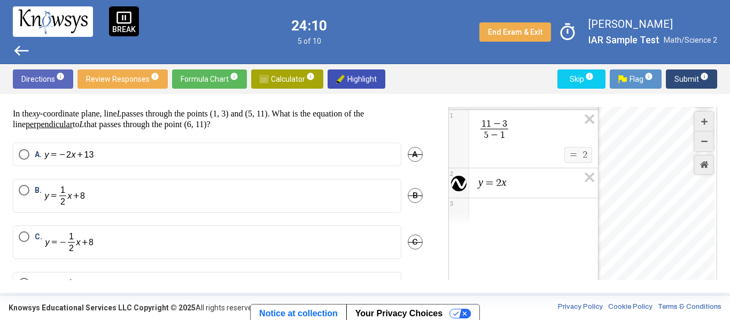
drag, startPoint x: 662, startPoint y: 160, endPoint x: 627, endPoint y: 244, distance: 91.2
click at [627, 244] on div "Desmos Graphing Calculator" at bounding box center [656, 197] width 116 height 224
drag, startPoint x: 619, startPoint y: 209, endPoint x: 717, endPoint y: 104, distance: 144.4
click at [717, 104] on div "Question In the xy -coordinate plane, line L passes through the points (1, 3) a…" at bounding box center [365, 193] width 730 height 199
drag, startPoint x: 714, startPoint y: 106, endPoint x: 703, endPoint y: 114, distance: 13.7
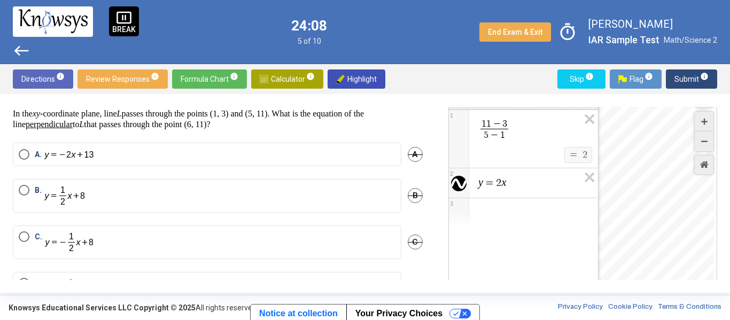
click at [703, 114] on div "Question In the xy -coordinate plane, line L passes through the points (1, 3) a…" at bounding box center [365, 193] width 730 height 199
drag, startPoint x: 649, startPoint y: 160, endPoint x: 608, endPoint y: 184, distance: 47.2
click at [608, 184] on div "Desmos Graphing Calculator" at bounding box center [656, 197] width 116 height 224
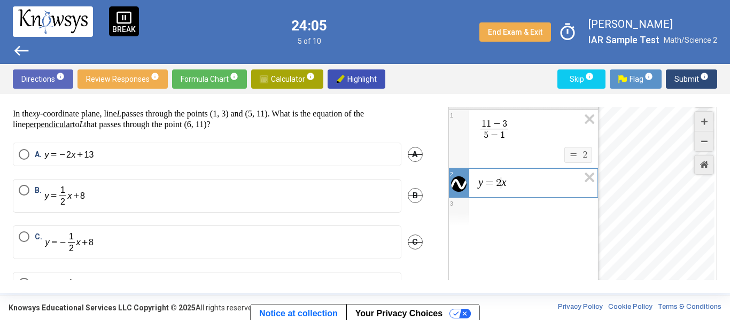
click at [502, 186] on var "x" at bounding box center [503, 182] width 5 height 12
drag, startPoint x: 651, startPoint y: 191, endPoint x: 647, endPoint y: 197, distance: 7.0
click at [647, 197] on div "$$ 1 , 3" at bounding box center [656, 197] width 116 height 224
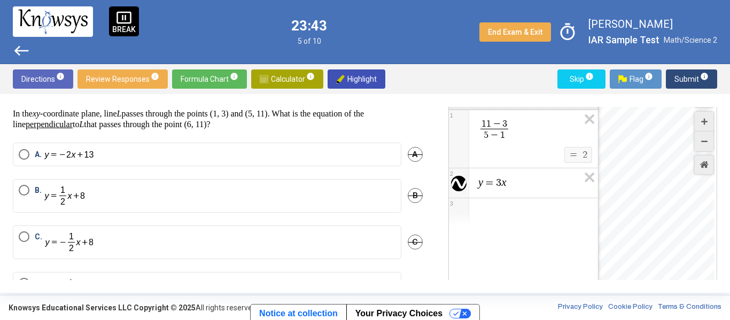
drag, startPoint x: 677, startPoint y: 152, endPoint x: 667, endPoint y: 165, distance: 15.9
click at [667, 165] on div "Desmos Graphing Calculator" at bounding box center [656, 197] width 116 height 224
drag, startPoint x: 666, startPoint y: 167, endPoint x: 661, endPoint y: 173, distance: 8.0
click at [661, 173] on div "Desmos Graphing Calculator" at bounding box center [656, 197] width 116 height 224
click at [653, 158] on div "Desmos Graphing Calculator" at bounding box center [656, 197] width 116 height 224
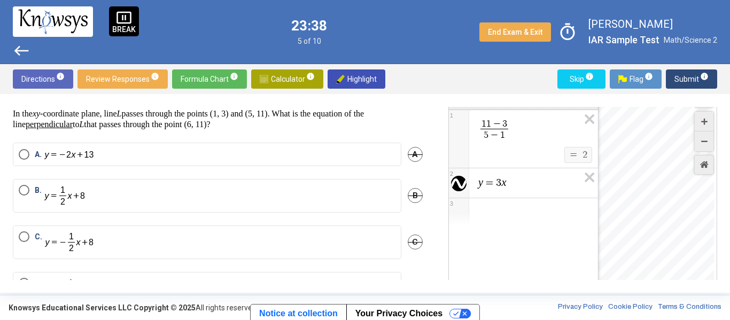
drag, startPoint x: 653, startPoint y: 158, endPoint x: 647, endPoint y: 99, distance: 59.1
click at [647, 99] on div "Question In the xy -coordinate plane, line L passes through the points (1, 3) a…" at bounding box center [365, 193] width 730 height 199
drag, startPoint x: 651, startPoint y: 131, endPoint x: 651, endPoint y: 188, distance: 56.1
click at [651, 188] on div "Desmos Graphing Calculator" at bounding box center [656, 197] width 116 height 224
drag, startPoint x: 648, startPoint y: 152, endPoint x: 678, endPoint y: 263, distance: 115.6
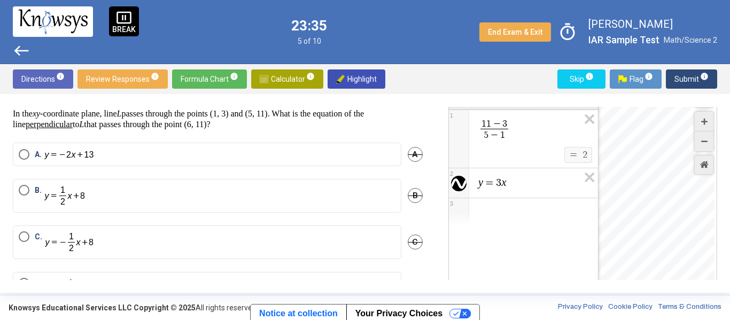
click at [678, 263] on div "Desmos Graphing Calculator" at bounding box center [656, 197] width 116 height 224
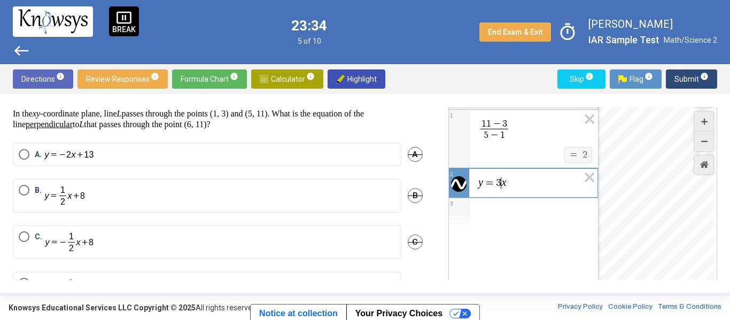
click at [502, 183] on var "x" at bounding box center [503, 182] width 5 height 12
click at [510, 184] on span "y = 2 x ​" at bounding box center [527, 182] width 101 height 13
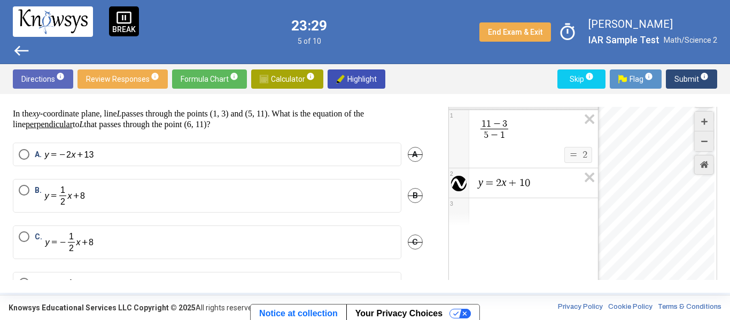
drag, startPoint x: 659, startPoint y: 230, endPoint x: 654, endPoint y: 203, distance: 27.7
click at [654, 203] on div "Desmos Graphing Calculator" at bounding box center [656, 197] width 116 height 224
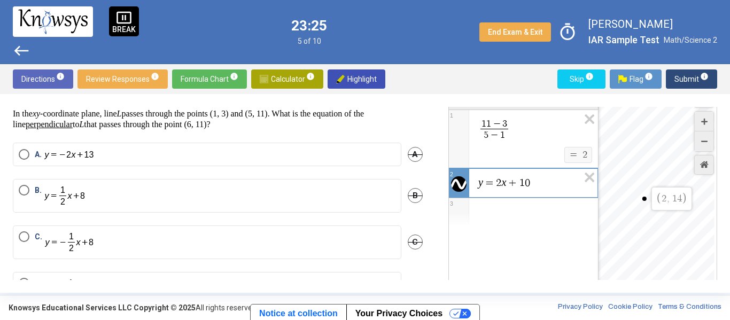
click at [645, 199] on div "$$ 2 , 1 4" at bounding box center [656, 197] width 116 height 224
click at [247, 151] on label "A." at bounding box center [207, 154] width 377 height 11
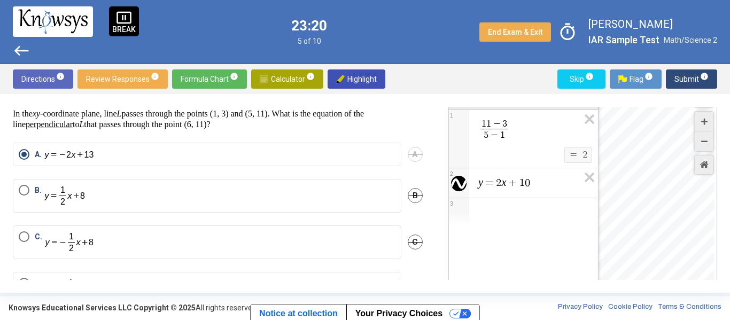
scroll to position [60, 0]
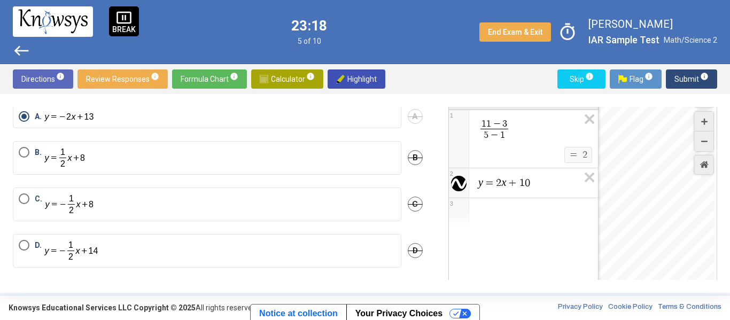
click at [686, 77] on span "Submit info" at bounding box center [691, 78] width 34 height 19
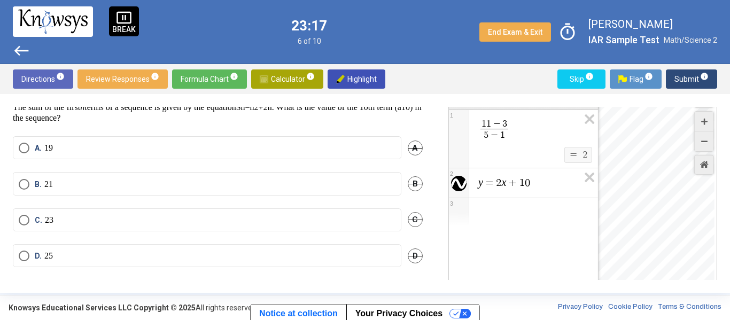
scroll to position [0, 0]
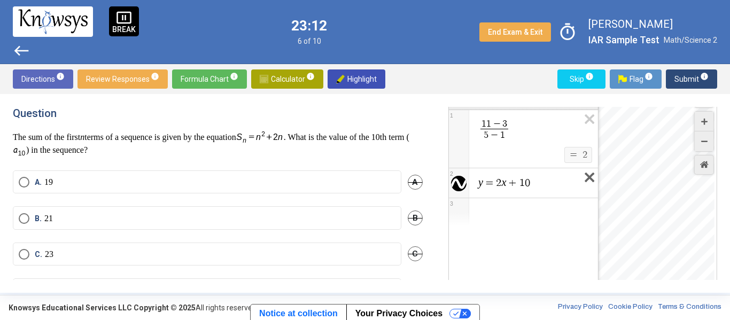
click at [588, 177] on icon "Expression List" at bounding box center [586, 180] width 24 height 25
click at [590, 121] on icon "Expression List" at bounding box center [586, 122] width 24 height 25
click at [520, 120] on span "Math Input:" at bounding box center [528, 124] width 102 height 13
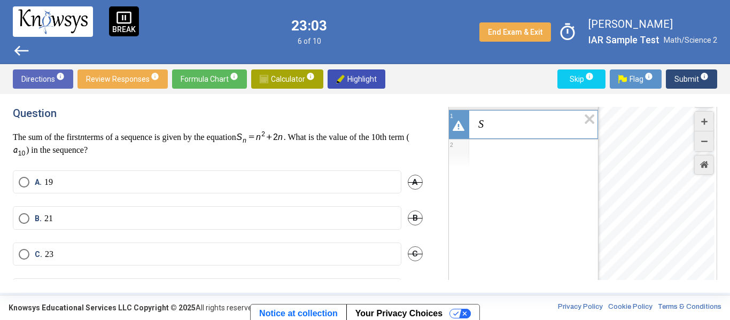
click at [488, 138] on div "S ​" at bounding box center [523, 124] width 149 height 29
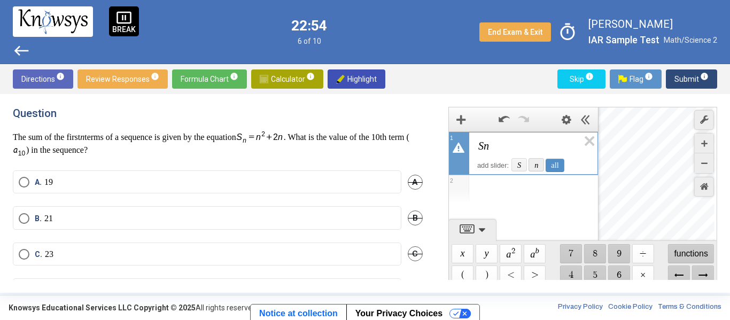
click at [532, 167] on div "n" at bounding box center [535, 164] width 15 height 13
drag, startPoint x: 489, startPoint y: 150, endPoint x: 492, endPoint y: 165, distance: 15.3
click at [492, 165] on div "S n ​ add slider: S" at bounding box center [523, 153] width 149 height 43
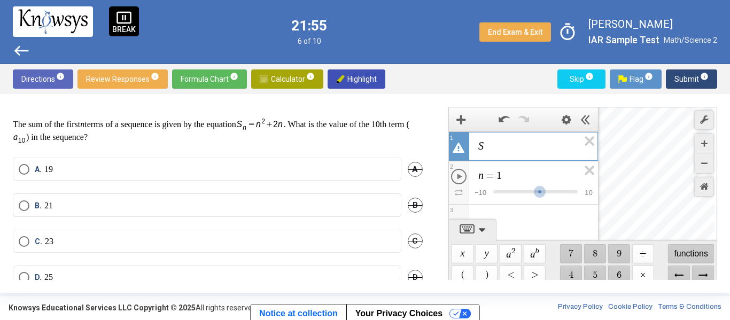
scroll to position [35, 0]
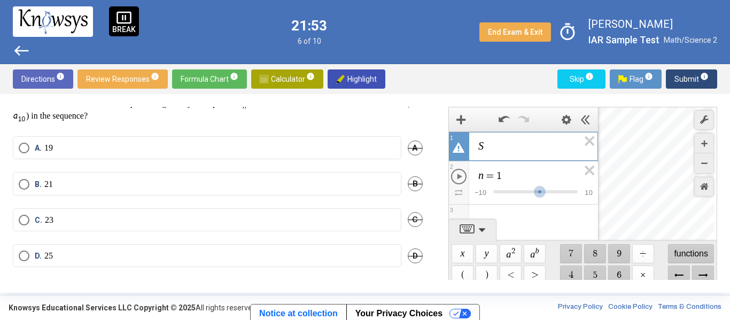
click at [98, 254] on label "D. 25" at bounding box center [207, 256] width 377 height 11
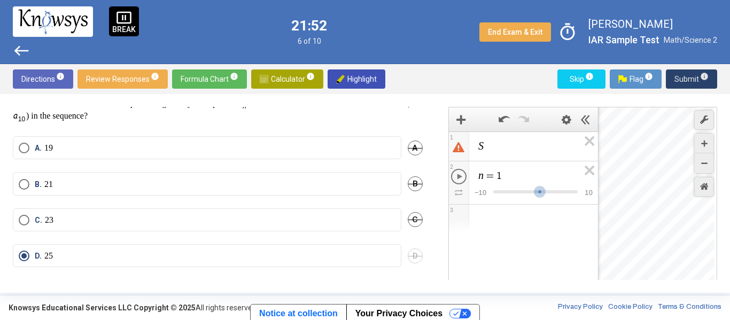
click at [674, 81] on button "Submit info" at bounding box center [691, 78] width 51 height 19
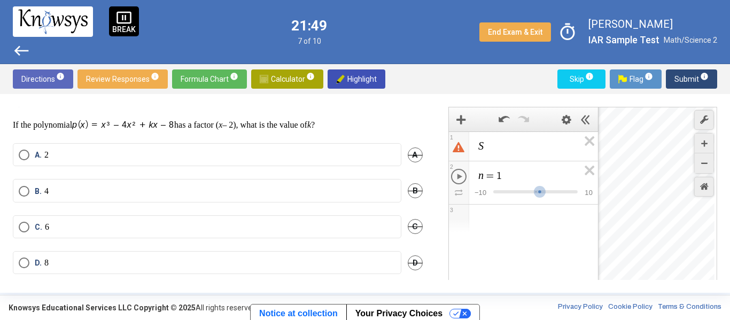
scroll to position [12, 0]
click at [316, 151] on label "A. 2" at bounding box center [207, 154] width 377 height 11
click at [694, 81] on span "Submit info" at bounding box center [691, 78] width 34 height 19
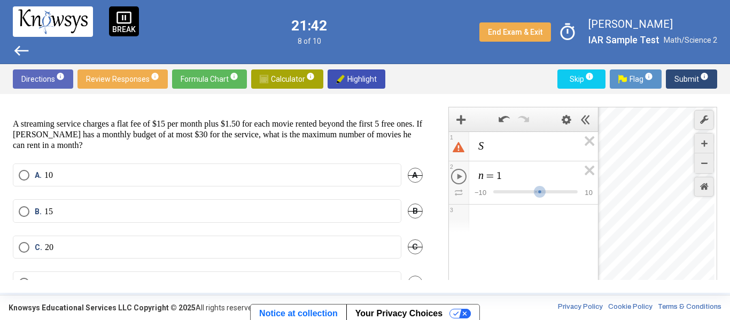
scroll to position [13, 0]
click at [590, 136] on icon "Expression List" at bounding box center [586, 144] width 24 height 25
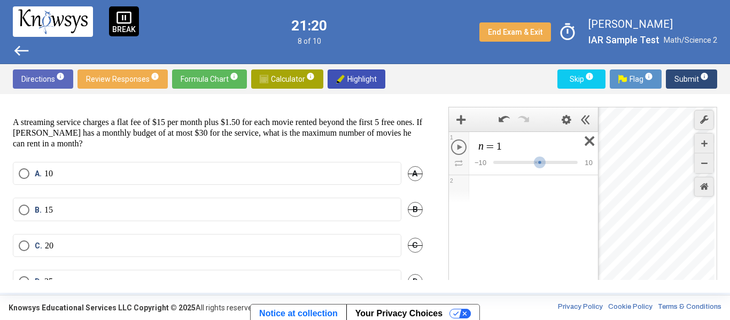
click at [590, 142] on icon "Expression List" at bounding box center [586, 144] width 24 height 25
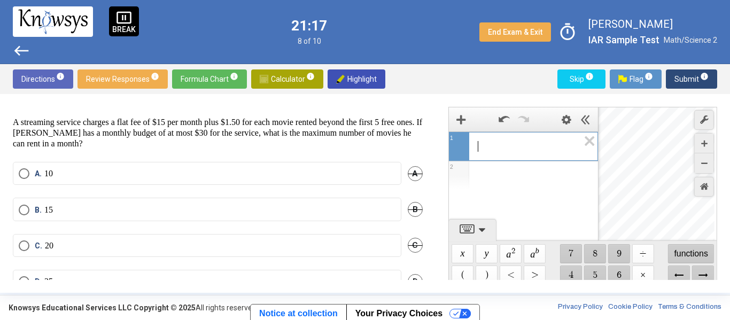
click at [548, 145] on span "​" at bounding box center [527, 146] width 101 height 13
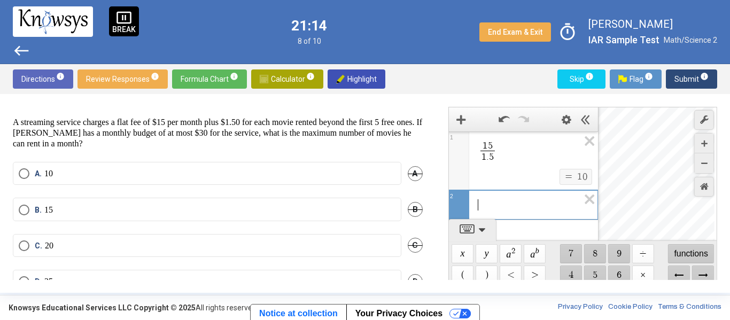
scroll to position [17, 0]
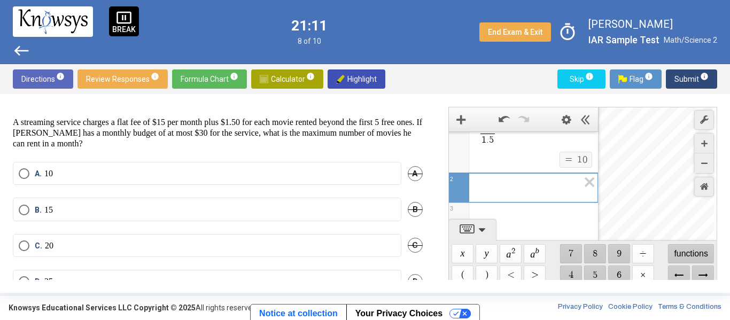
click at [58, 201] on mat-radio-button "B. 15" at bounding box center [207, 209] width 388 height 23
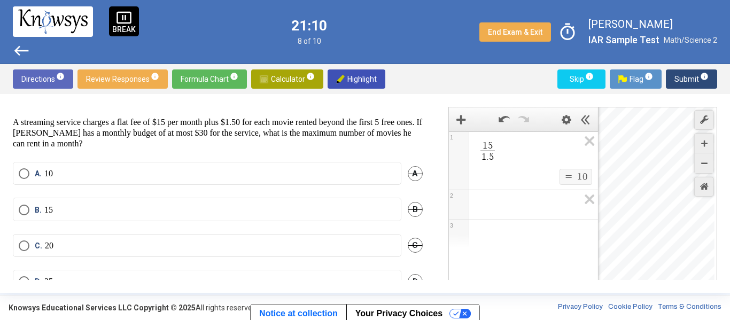
click at [66, 209] on label "B. 15" at bounding box center [207, 210] width 377 height 11
click at [682, 82] on span "Submit info" at bounding box center [691, 78] width 34 height 19
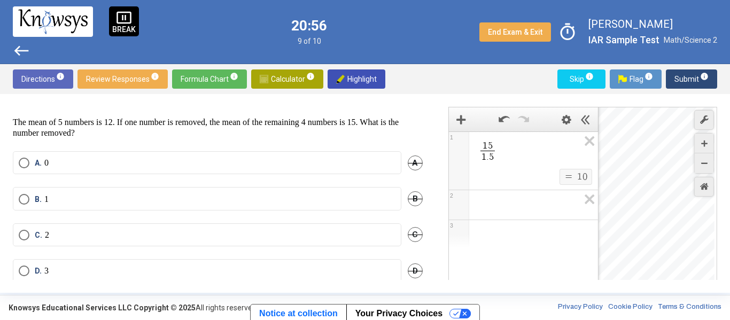
click at [245, 280] on div "Question The mean of 5 numbers is 12. If one number is removed, the mean of the…" at bounding box center [365, 193] width 730 height 199
click at [243, 276] on label "D. 3" at bounding box center [207, 271] width 377 height 11
click at [689, 81] on span "Submit info" at bounding box center [691, 78] width 34 height 19
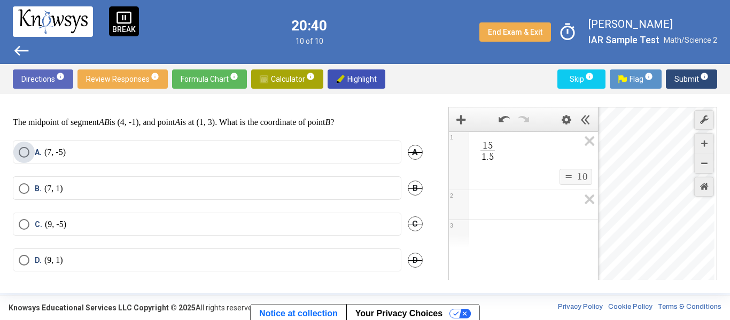
click at [278, 152] on label "A. (7, -5)" at bounding box center [207, 152] width 377 height 11
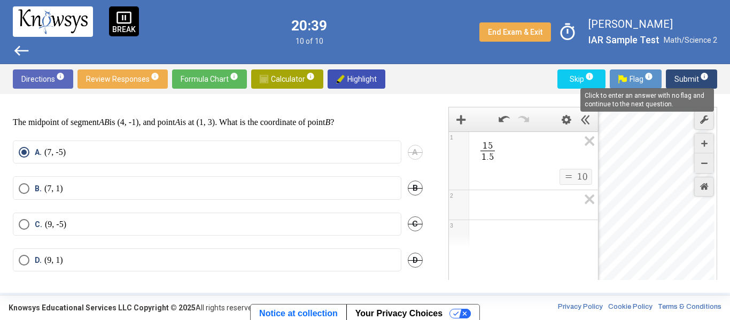
click at [689, 78] on span "Submit info" at bounding box center [691, 78] width 34 height 19
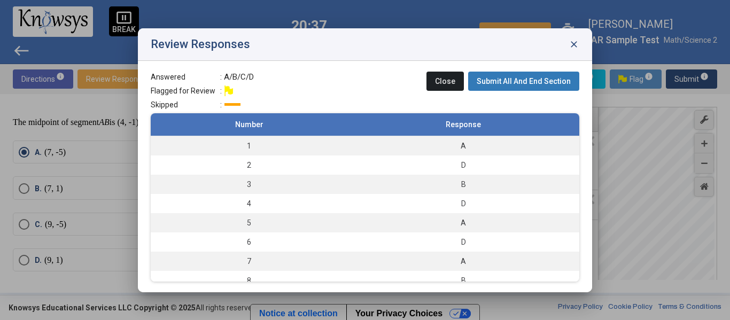
click at [546, 78] on span "Submit All And End Section" at bounding box center [524, 81] width 94 height 9
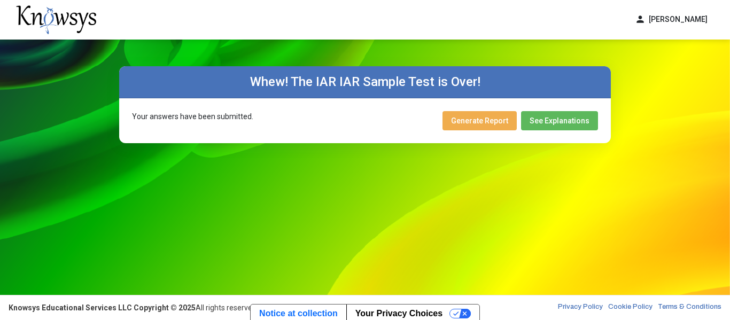
click at [496, 121] on span "Generate Report" at bounding box center [479, 120] width 57 height 9
